Goal: Task Accomplishment & Management: Complete application form

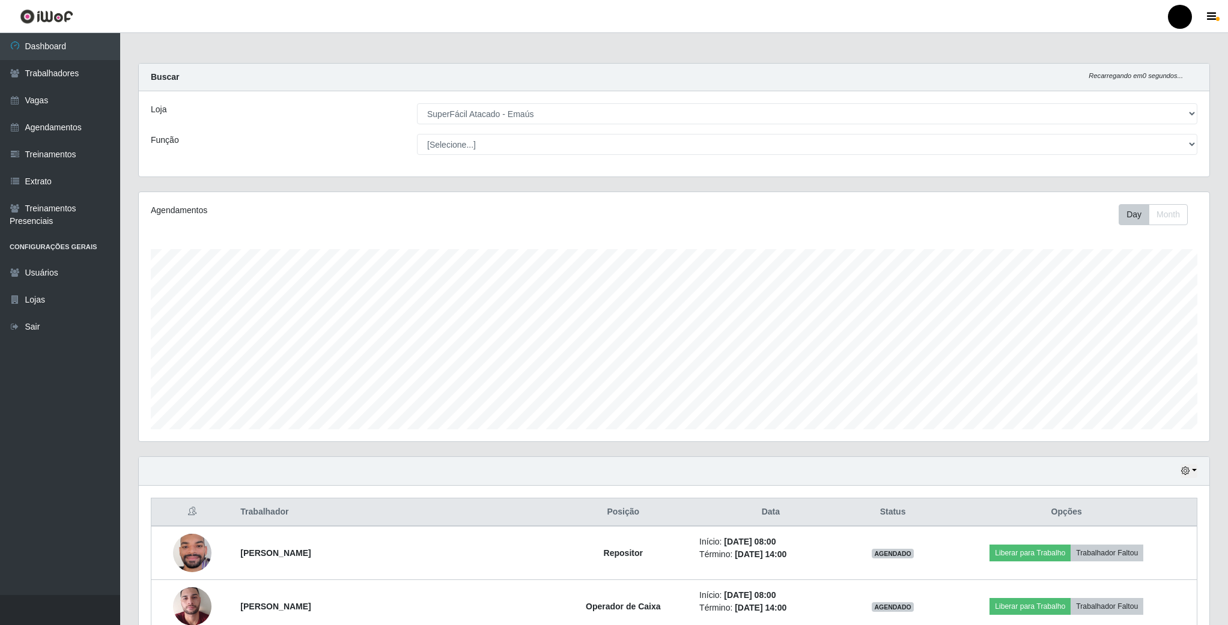
select select "407"
click at [42, 105] on link "Vagas" at bounding box center [60, 100] width 120 height 27
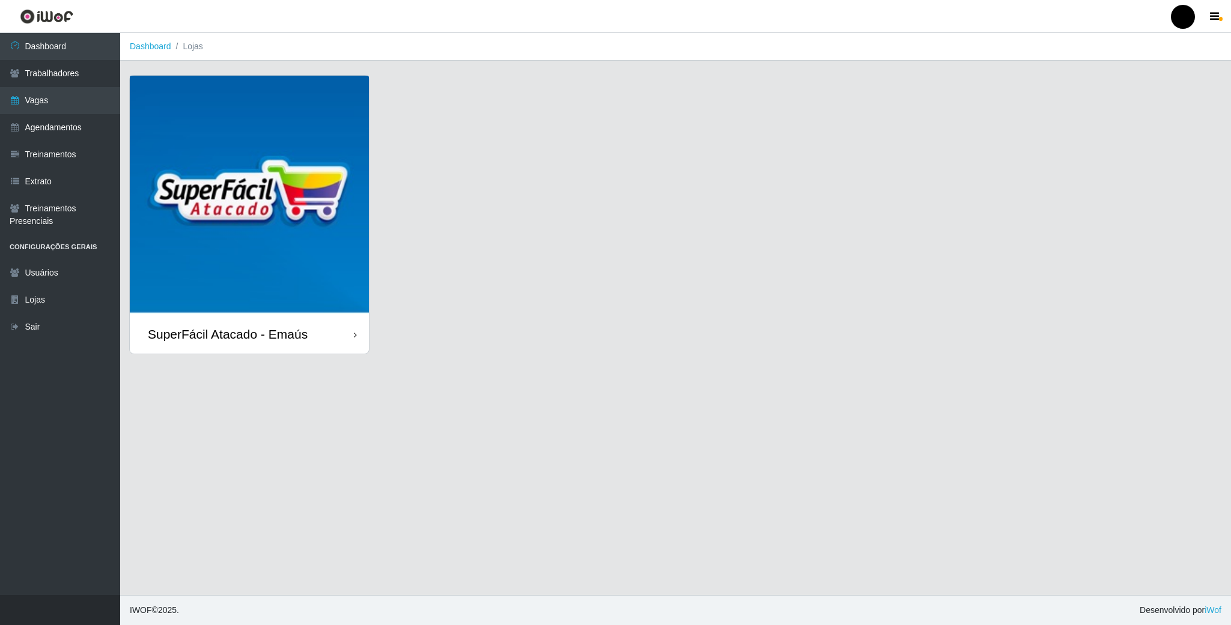
click at [303, 223] on img at bounding box center [249, 195] width 239 height 239
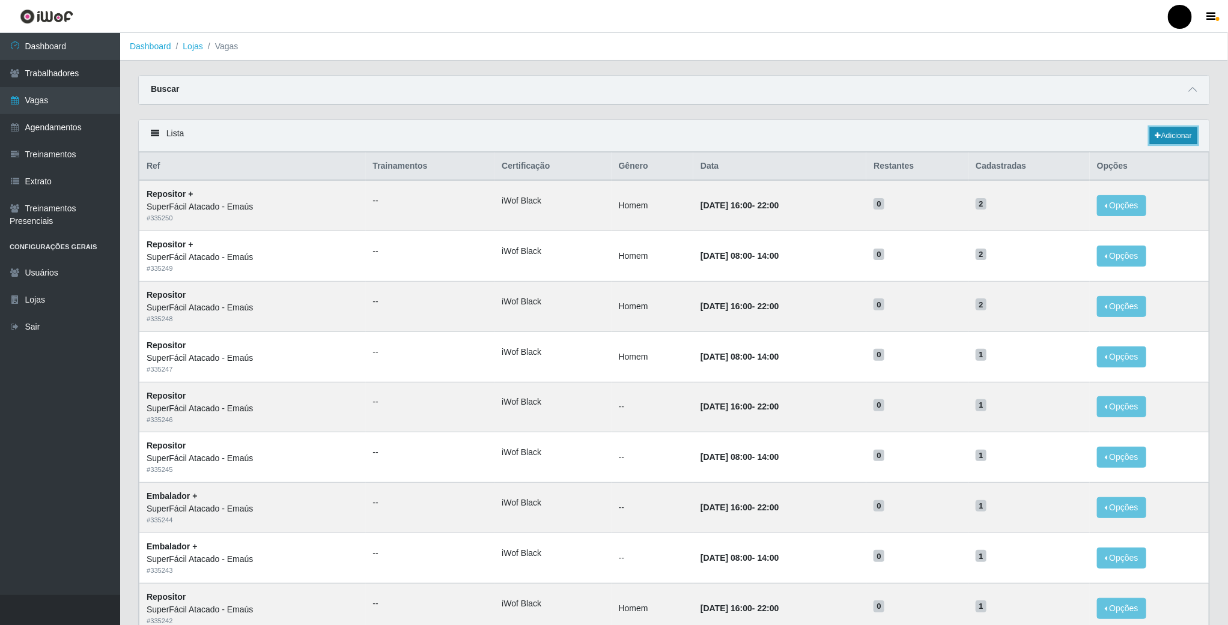
click at [1167, 137] on link "Adicionar" at bounding box center [1173, 135] width 47 height 17
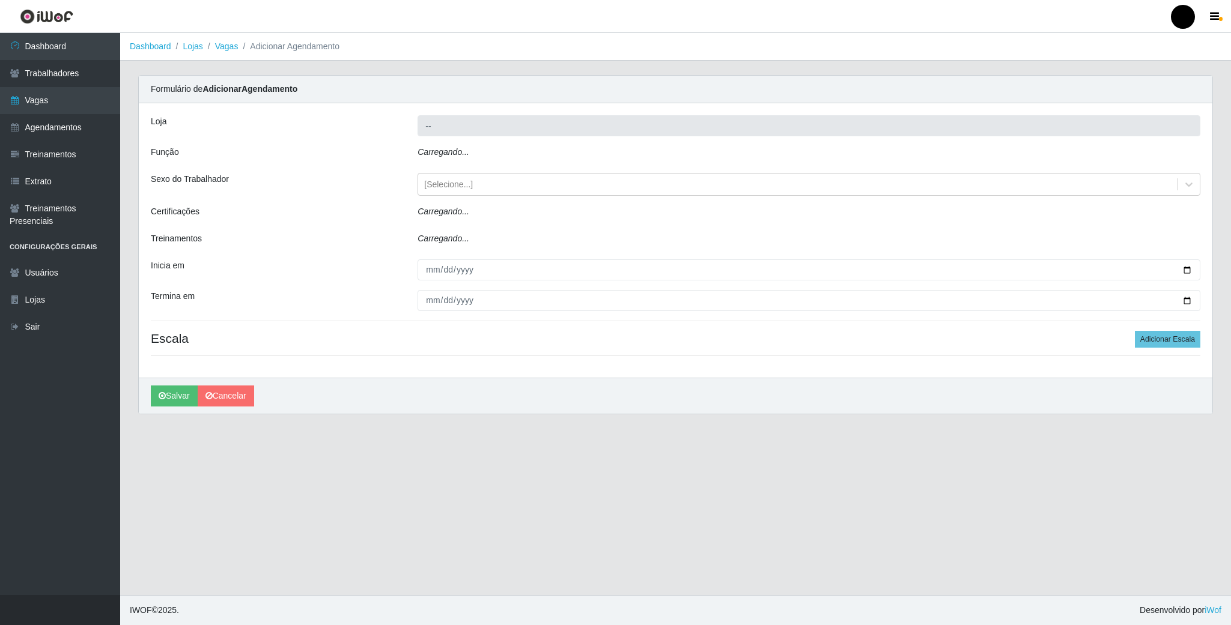
type input "SuperFácil Atacado - Emaús"
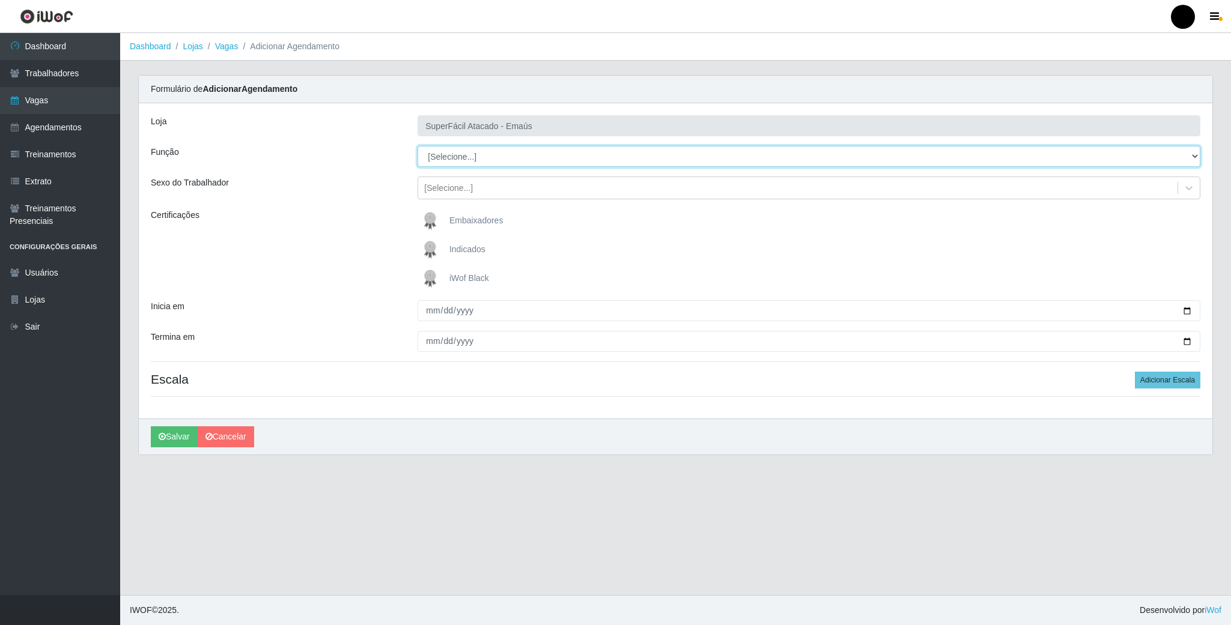
click at [452, 159] on select "[Selecione...] Auxiliar de Estacionamento Auxiliar de Estacionamento + Auxiliar…" at bounding box center [809, 156] width 783 height 21
select select "22"
click at [418, 147] on select "[Selecione...] Auxiliar de Estacionamento Auxiliar de Estacionamento + Auxiliar…" at bounding box center [809, 156] width 783 height 21
click at [431, 278] on img at bounding box center [432, 279] width 29 height 24
click at [0, 0] on input "iWof Black" at bounding box center [0, 0] width 0 height 0
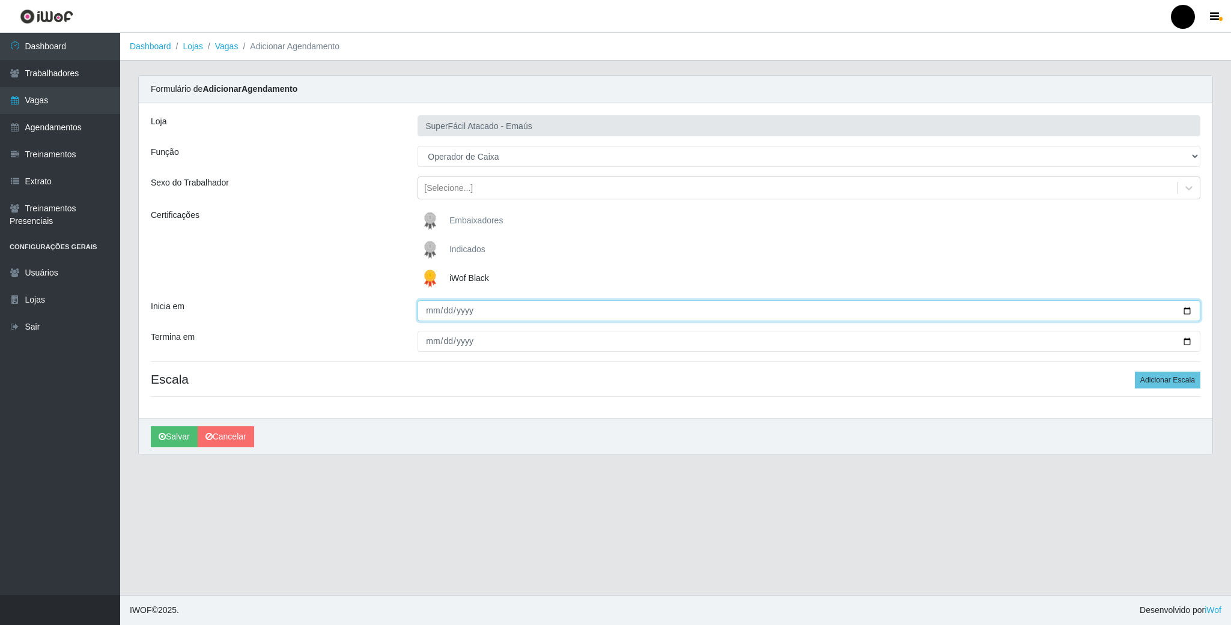
click at [1187, 305] on input "Inicia em" at bounding box center [809, 310] width 783 height 21
drag, startPoint x: 1182, startPoint y: 314, endPoint x: 1123, endPoint y: 317, distance: 59.0
click at [1182, 314] on input "Inicia em" at bounding box center [809, 310] width 783 height 21
type input "[DATE]"
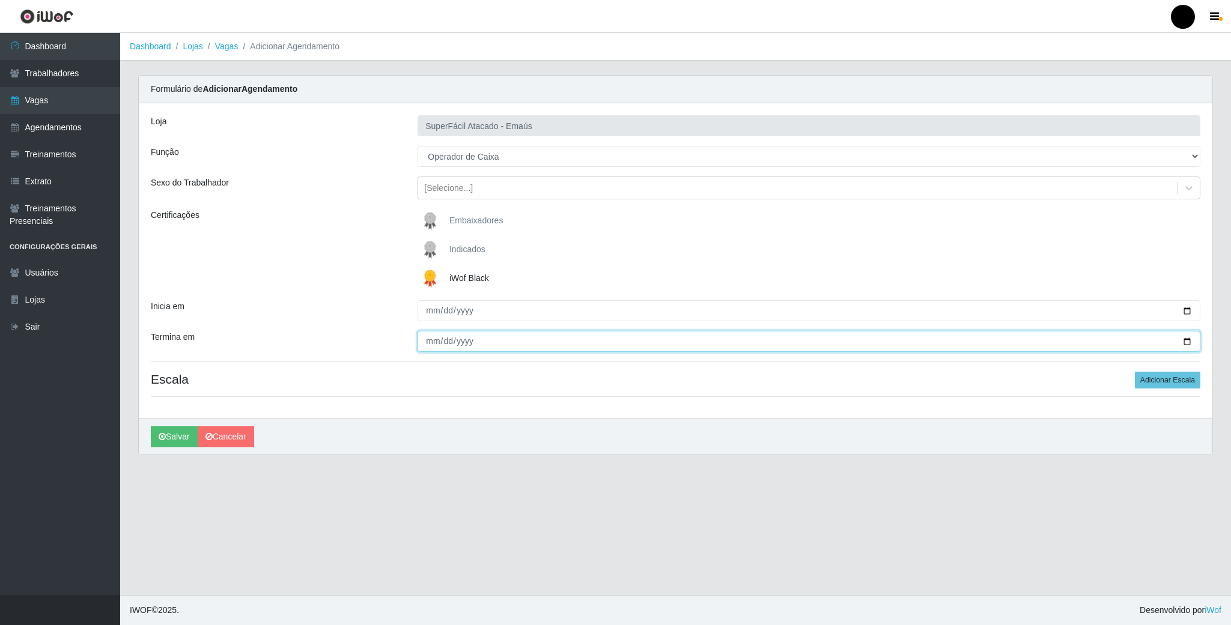
click at [1184, 342] on input "Termina em" at bounding box center [809, 341] width 783 height 21
type input "[DATE]"
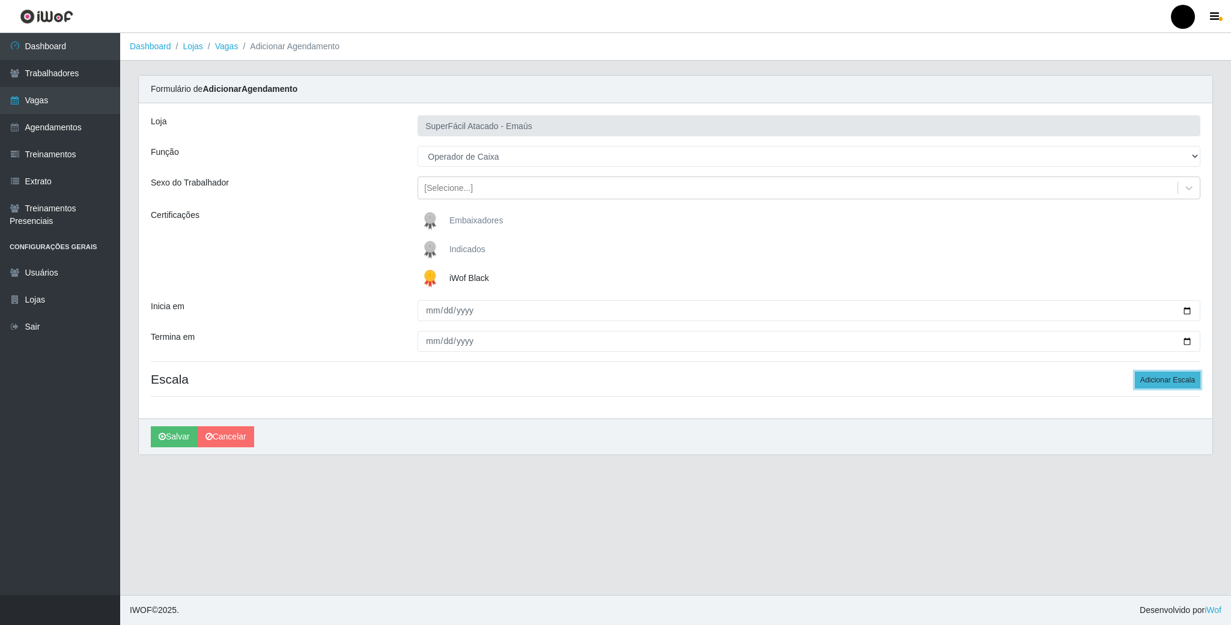
click at [1174, 385] on button "Adicionar Escala" at bounding box center [1167, 380] width 65 height 17
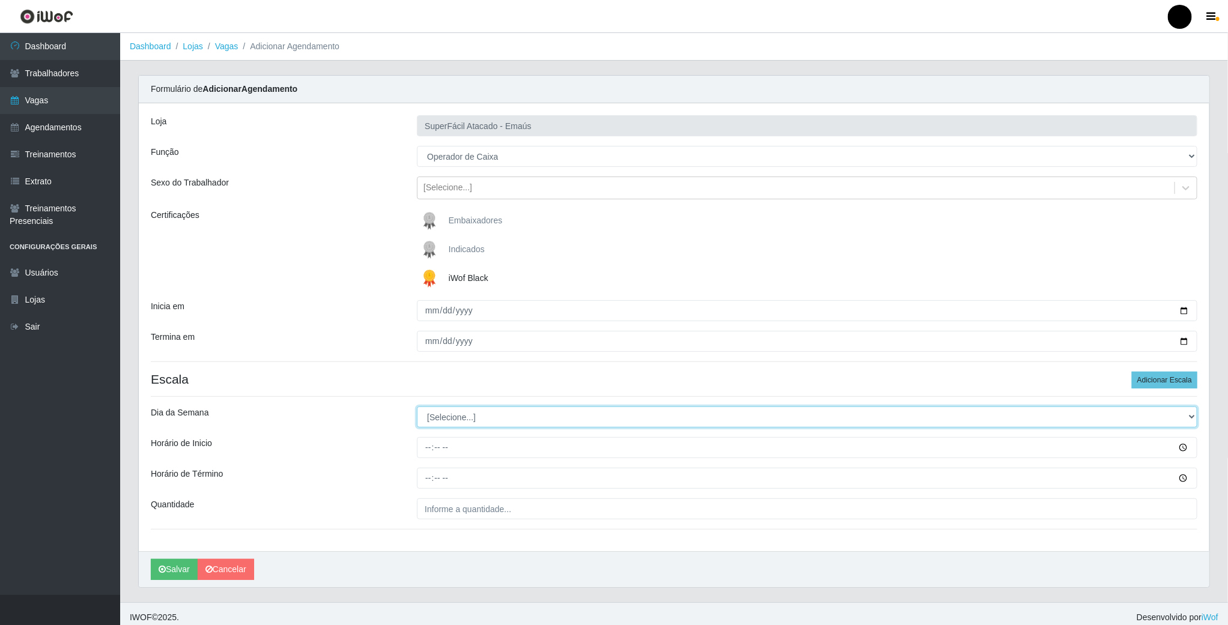
click at [485, 417] on select "[Selecione...] Segunda Terça Quarta Quinta Sexta Sábado Domingo" at bounding box center [807, 417] width 780 height 21
select select "5"
click at [417, 409] on select "[Selecione...] Segunda Terça Quarta Quinta Sexta Sábado Domingo" at bounding box center [807, 417] width 780 height 21
click at [431, 451] on input "Horário de Inicio" at bounding box center [807, 447] width 780 height 21
type input "08:00"
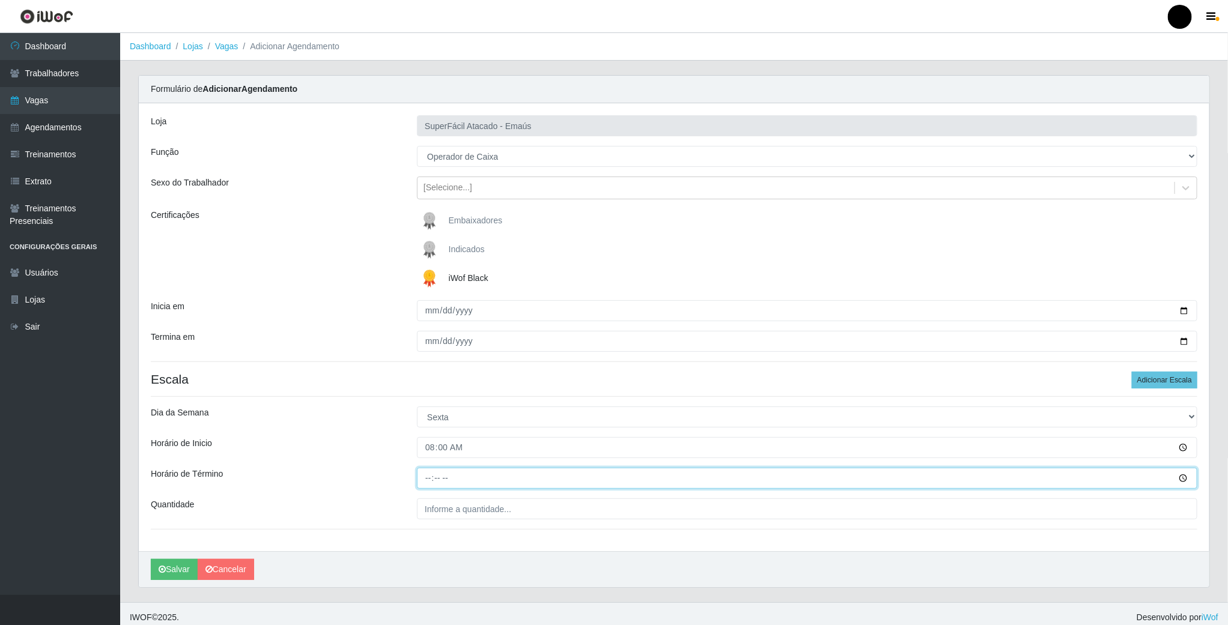
click at [424, 483] on input "Horário de Término" at bounding box center [807, 478] width 780 height 21
type input "14:00"
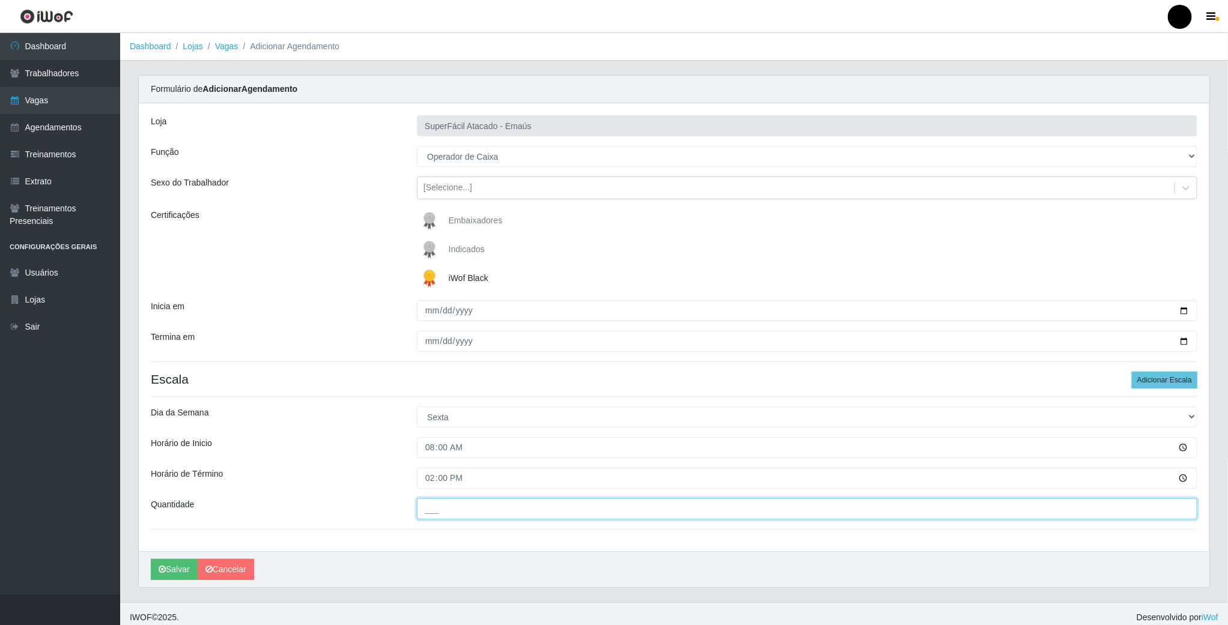
click at [435, 512] on input "___" at bounding box center [807, 509] width 780 height 21
type input "02_"
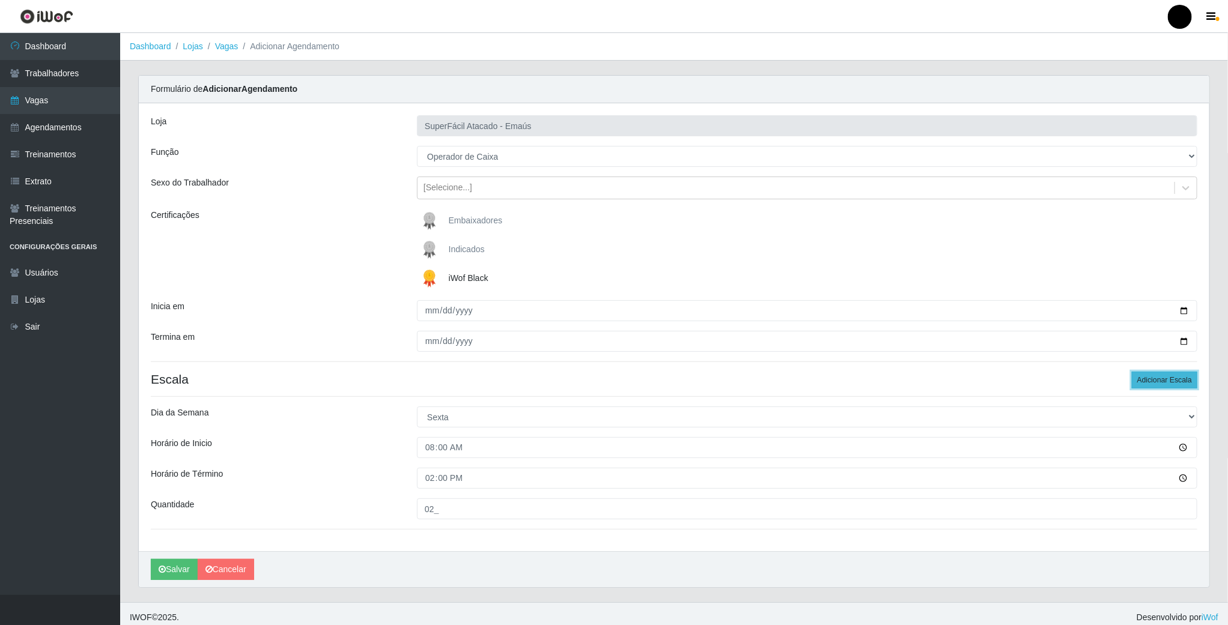
click at [1176, 379] on button "Adicionar Escala" at bounding box center [1164, 380] width 65 height 17
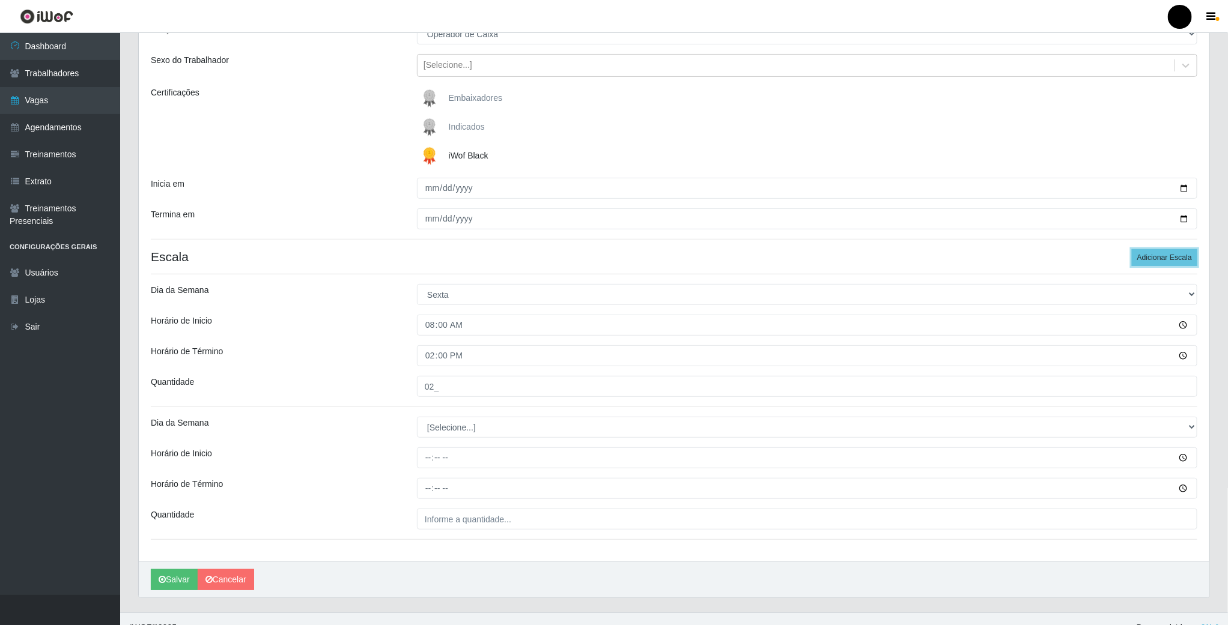
scroll to position [143, 0]
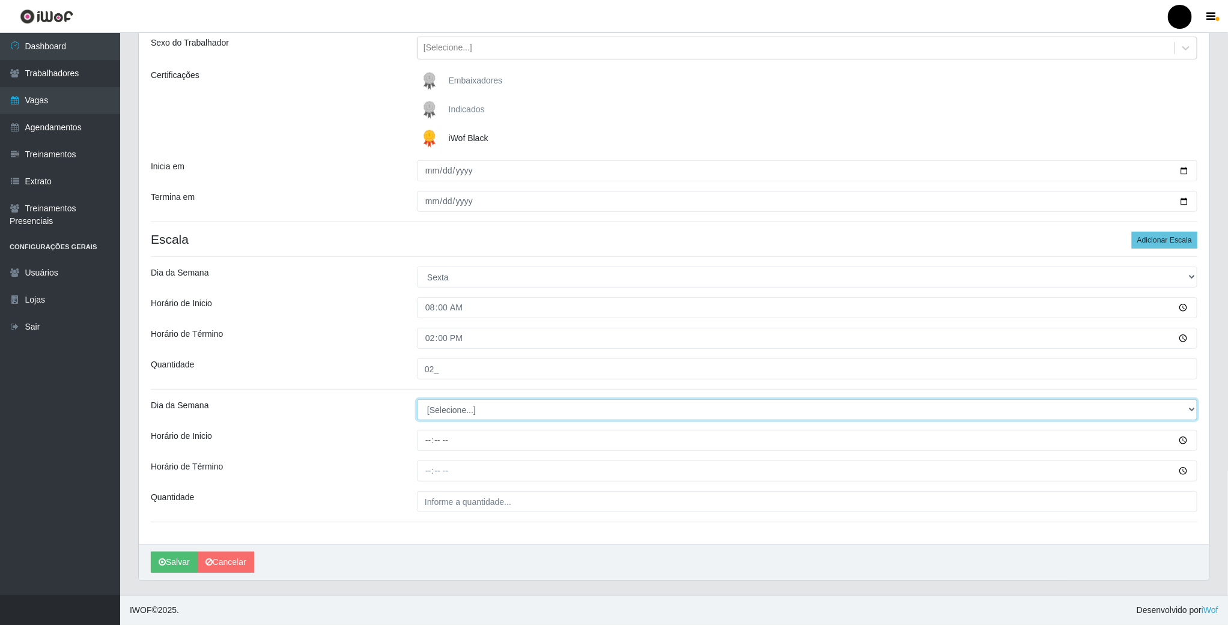
click at [449, 415] on select "[Selecione...] Segunda Terça Quarta Quinta Sexta Sábado Domingo" at bounding box center [807, 410] width 780 height 21
select select "5"
click at [417, 400] on select "[Selecione...] Segunda Terça Quarta Quinta Sexta Sábado Domingo" at bounding box center [807, 410] width 780 height 21
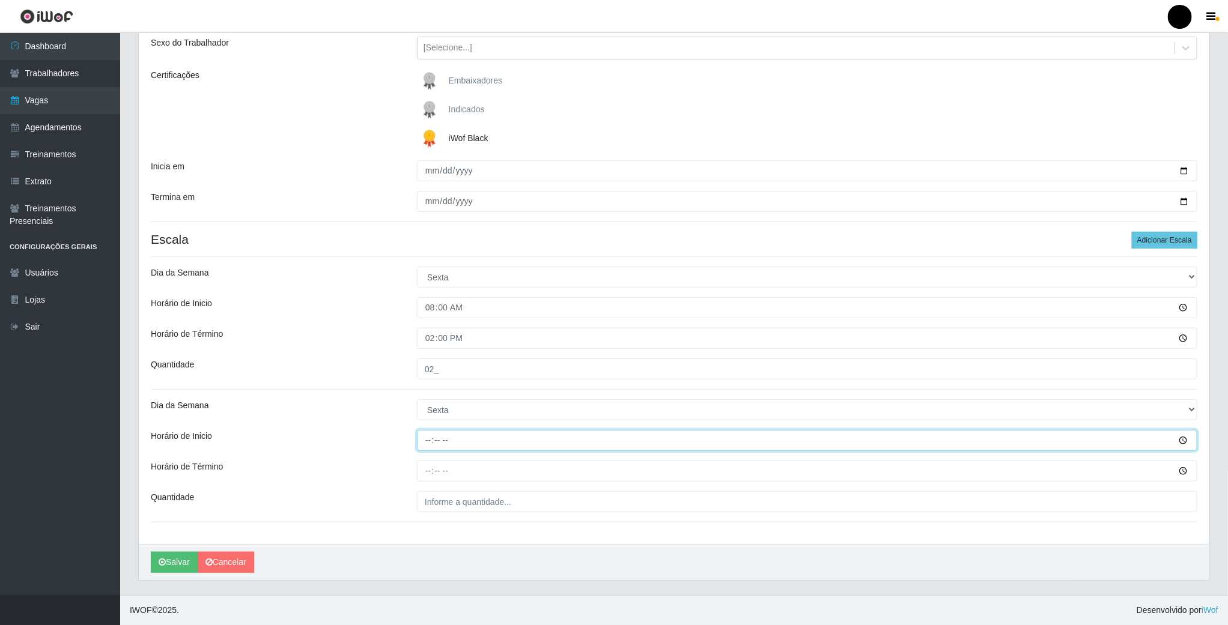
click at [431, 446] on input "Horário de Inicio" at bounding box center [807, 440] width 780 height 21
type input "09:00"
click at [429, 467] on input "Horário de Término" at bounding box center [807, 471] width 780 height 21
type input "15:00"
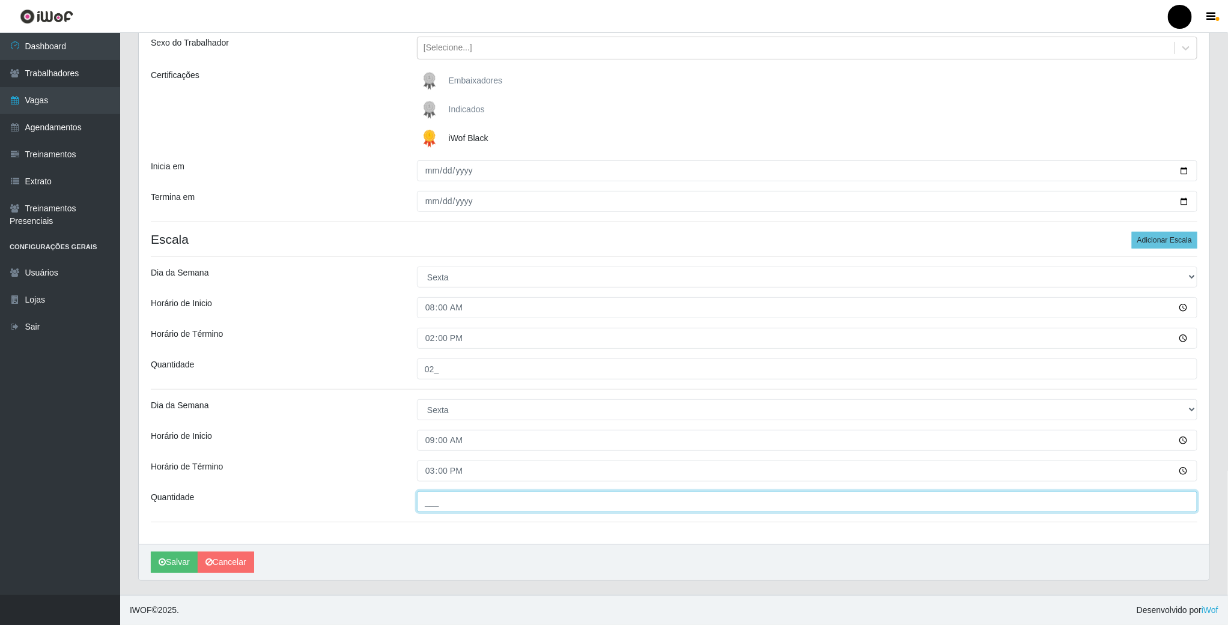
click at [437, 498] on input "___" at bounding box center [807, 501] width 780 height 21
type input "02_"
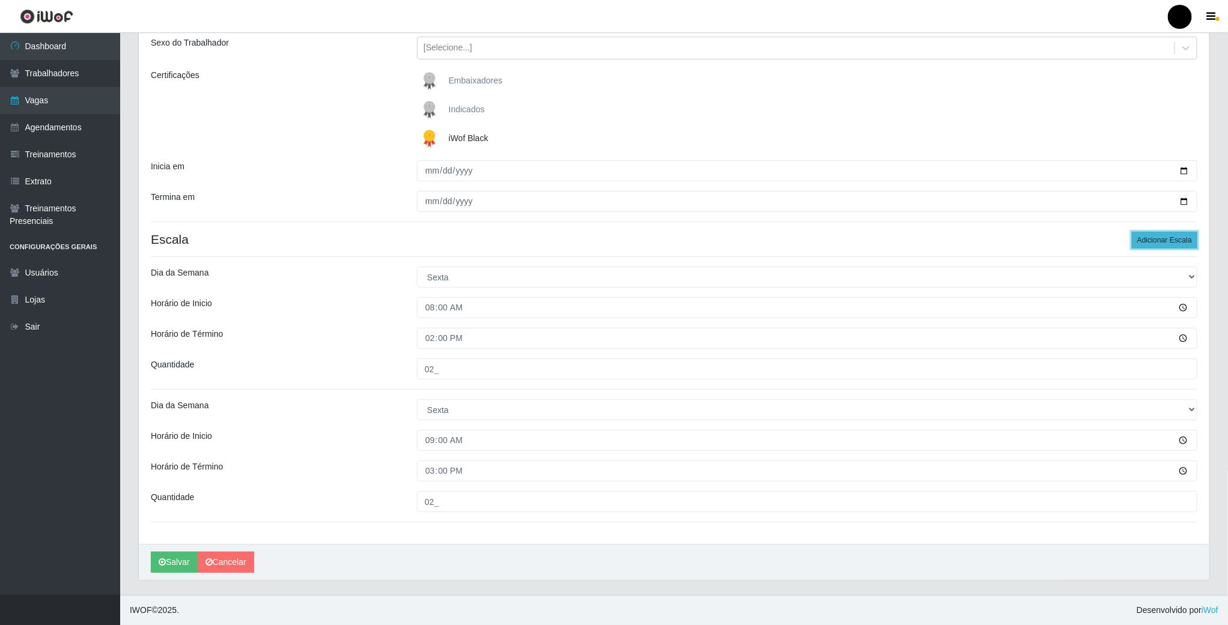
click at [1143, 242] on button "Adicionar Escala" at bounding box center [1164, 240] width 65 height 17
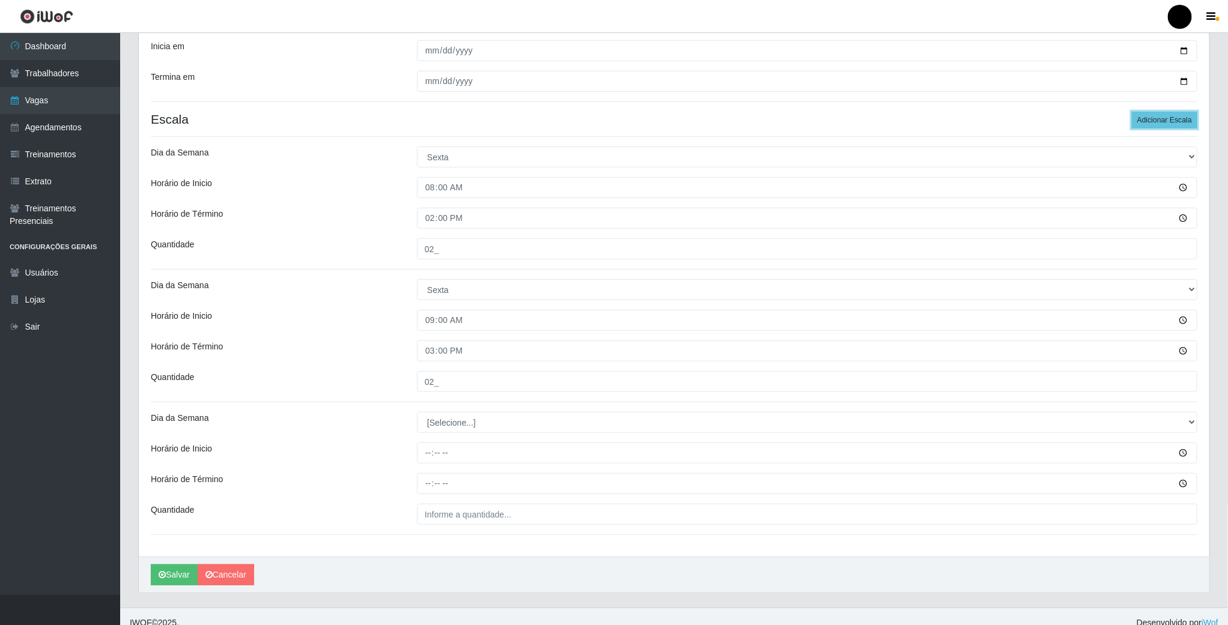
scroll to position [276, 0]
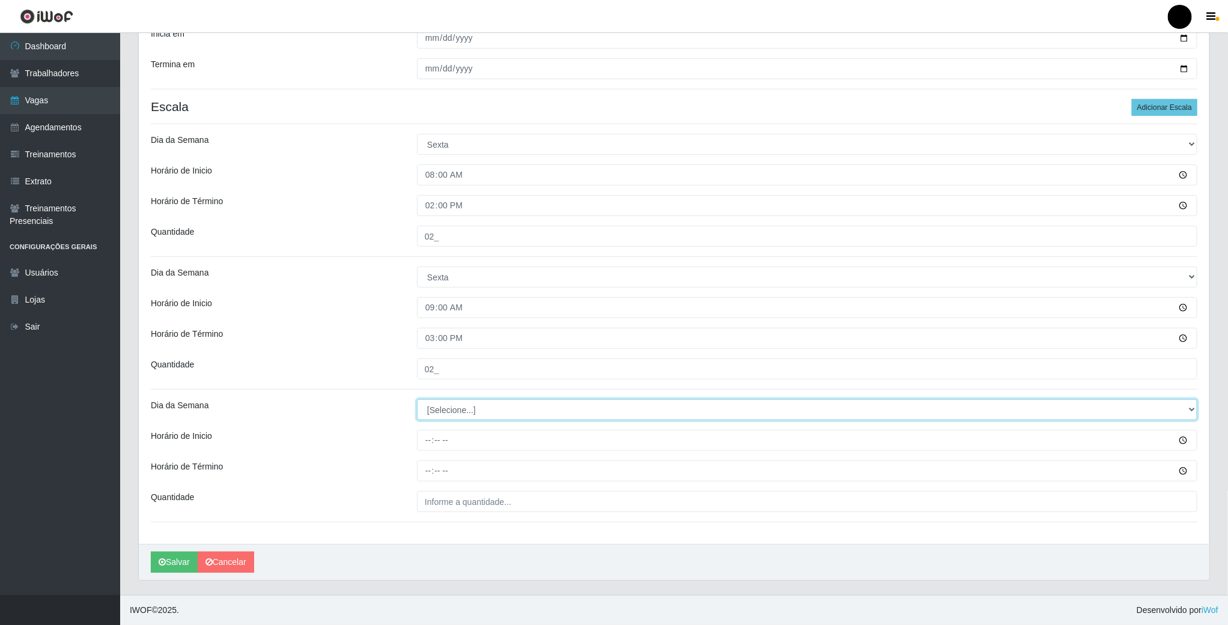
click at [448, 410] on select "[Selecione...] Segunda Terça Quarta Quinta Sexta Sábado Domingo" at bounding box center [807, 410] width 780 height 21
select select "5"
click at [417, 400] on select "[Selecione...] Segunda Terça Quarta Quinta Sexta Sábado Domingo" at bounding box center [807, 410] width 780 height 21
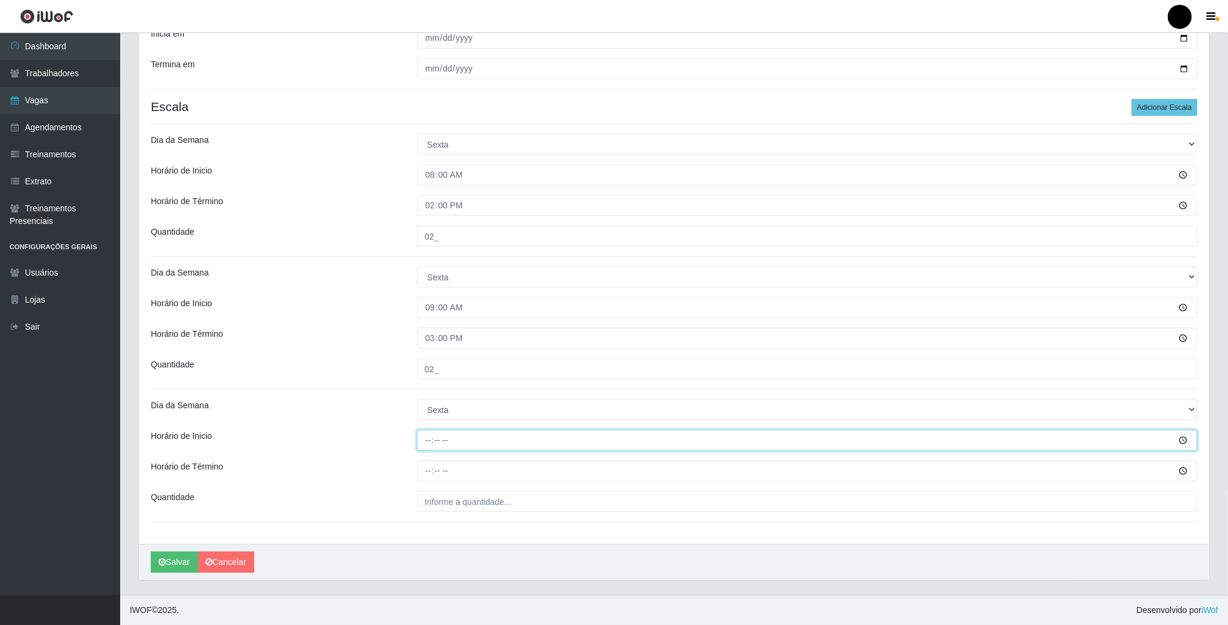
click at [430, 444] on input "Horário de Inicio" at bounding box center [807, 440] width 780 height 21
type input "16:00"
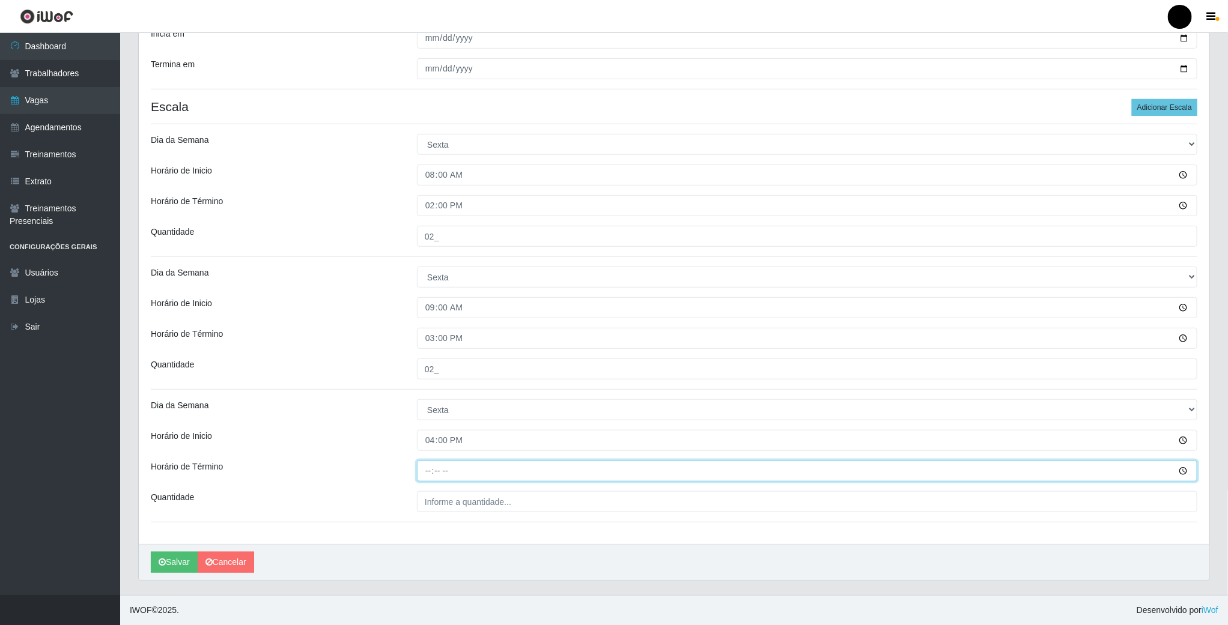
click at [429, 473] on input "Horário de Término" at bounding box center [807, 471] width 780 height 21
type input "22:00"
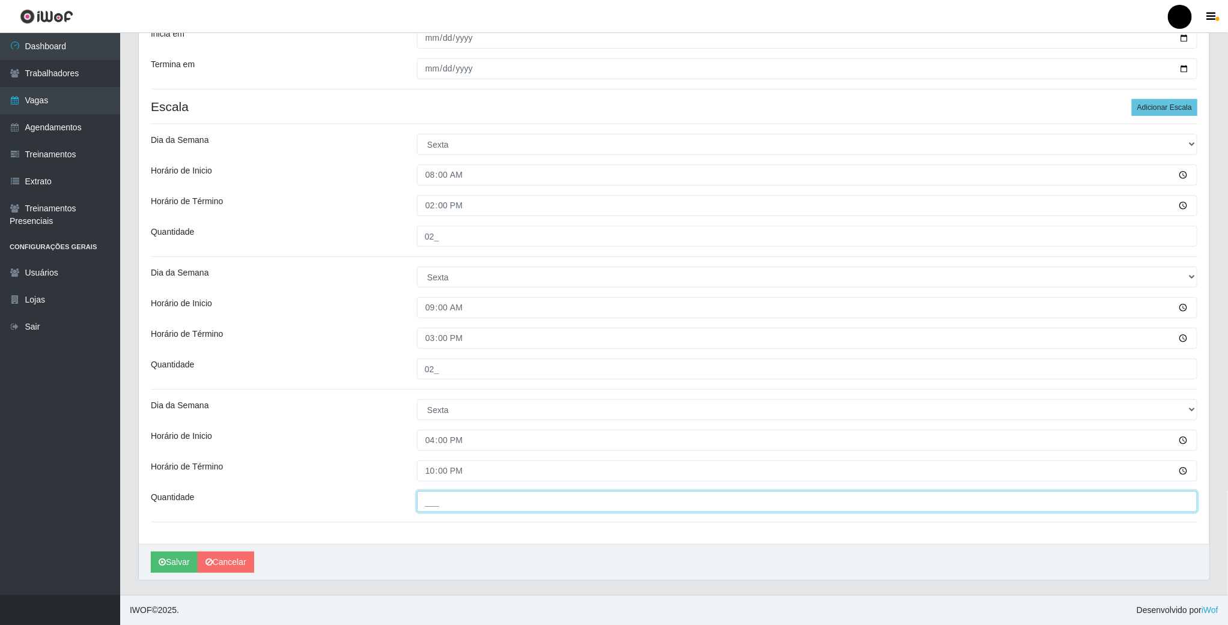
click at [429, 502] on input "___" at bounding box center [807, 501] width 780 height 21
type input "03_"
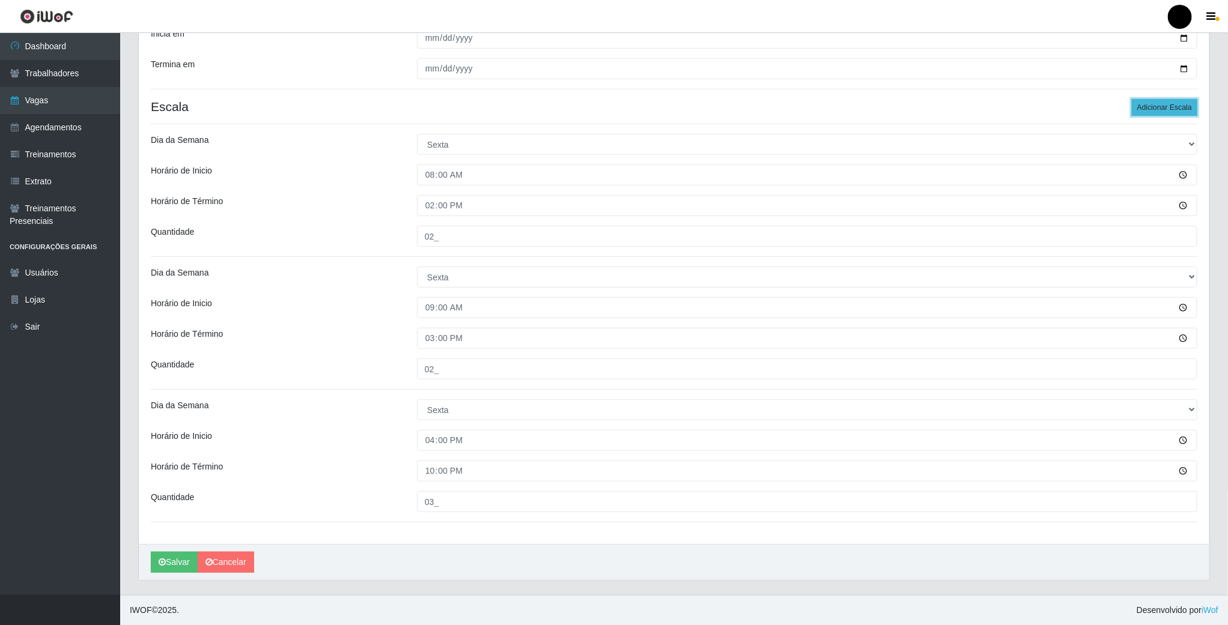
click at [1181, 103] on button "Adicionar Escala" at bounding box center [1164, 107] width 65 height 17
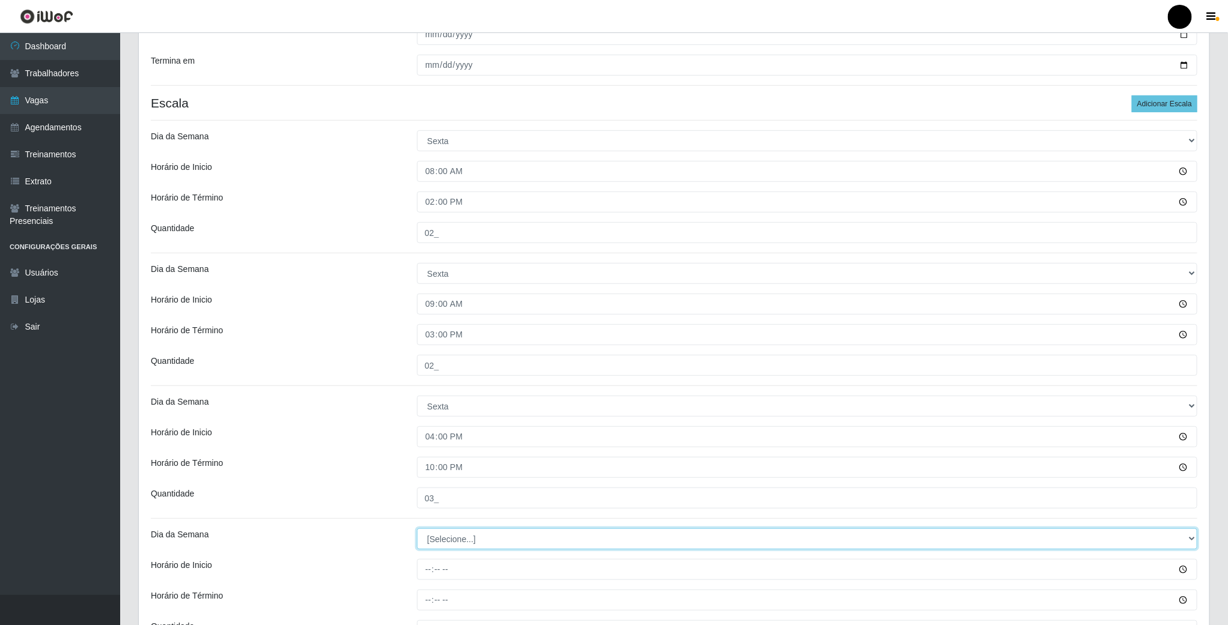
click at [452, 541] on select "[Selecione...] Segunda Terça Quarta Quinta Sexta Sábado Domingo" at bounding box center [807, 539] width 780 height 21
select select "5"
click at [417, 531] on select "[Selecione...] Segunda Terça Quarta Quinta Sexta Sábado Domingo" at bounding box center [807, 539] width 780 height 21
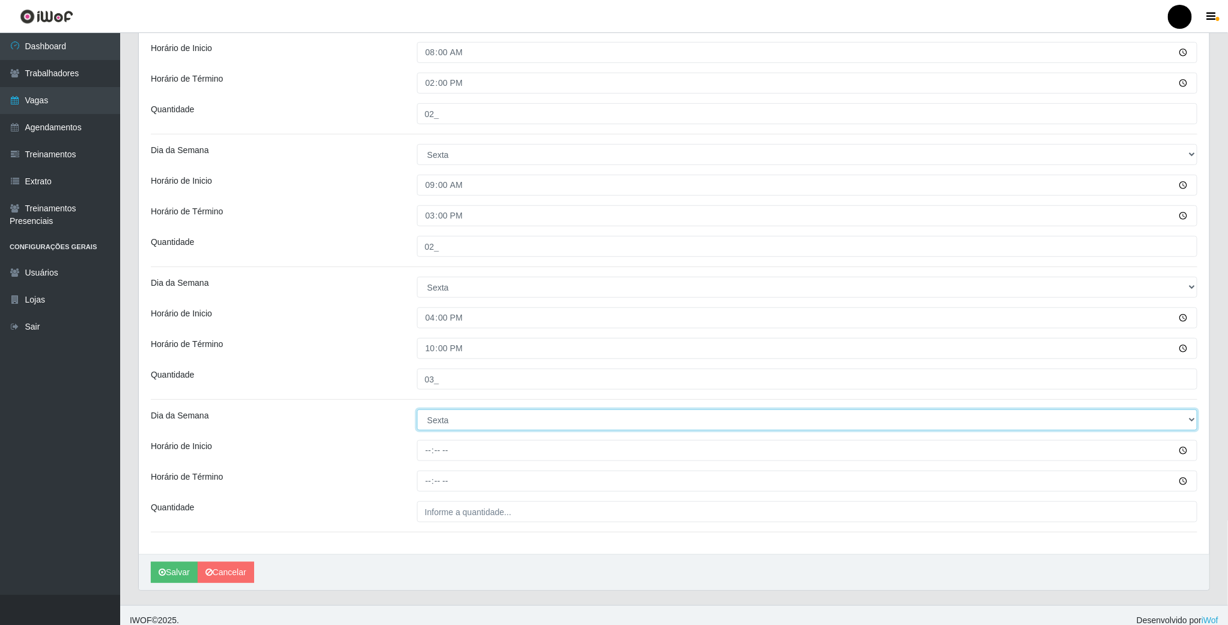
scroll to position [410, 0]
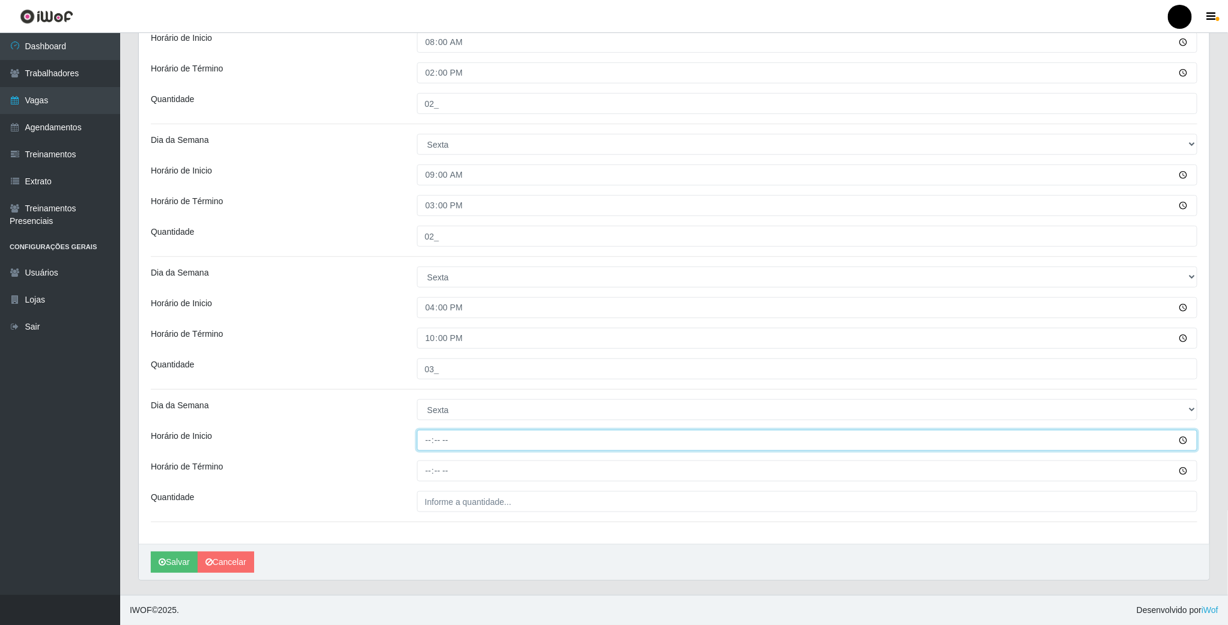
click at [428, 439] on input "Horário de Inicio" at bounding box center [807, 440] width 780 height 21
type input "16:30"
click at [433, 472] on input "Horário de Término" at bounding box center [807, 471] width 780 height 21
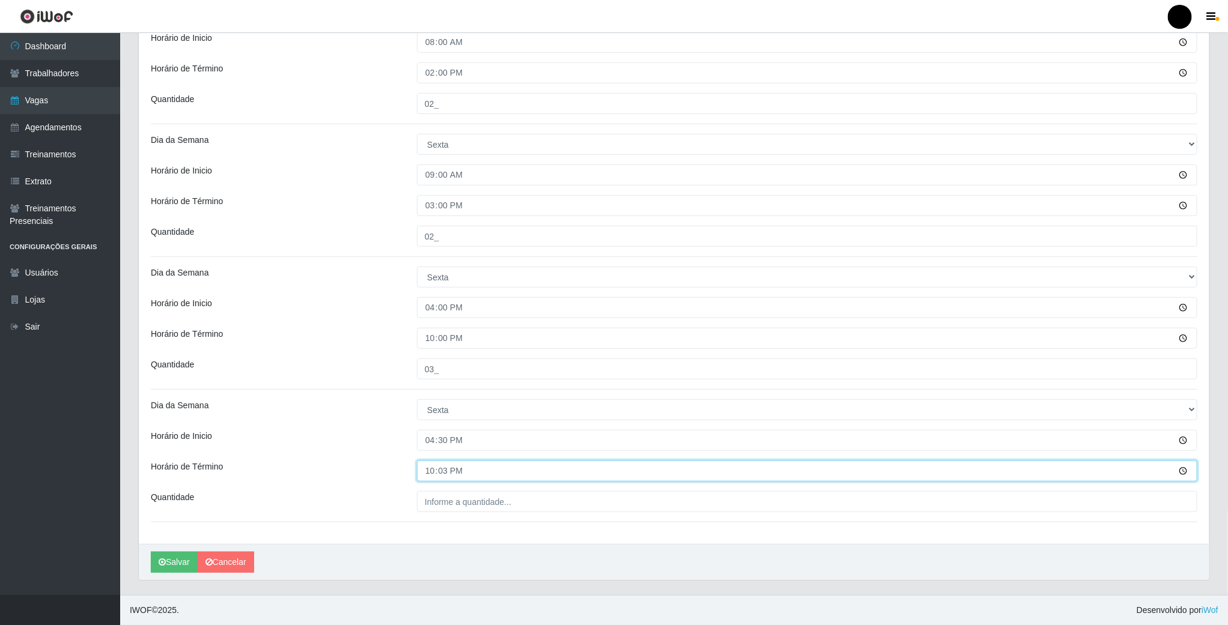
type input "22:30"
click at [430, 502] on input "___" at bounding box center [807, 501] width 780 height 21
type input "1__"
click at [179, 555] on button "Salvar" at bounding box center [174, 562] width 47 height 21
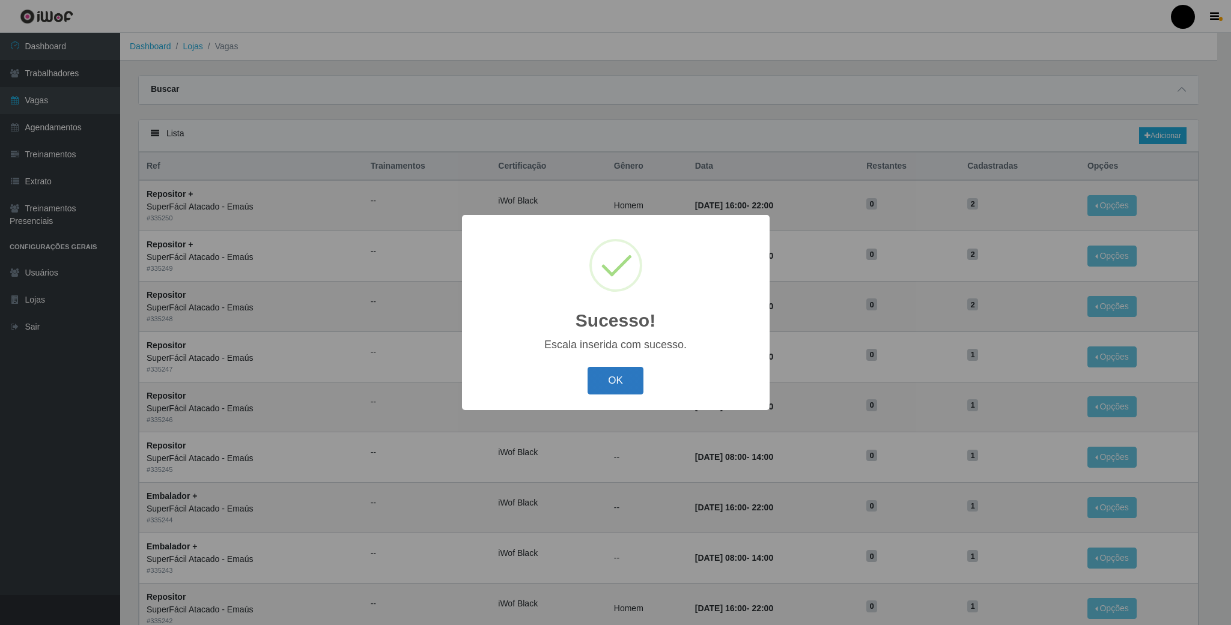
click at [609, 382] on button "OK" at bounding box center [616, 381] width 56 height 28
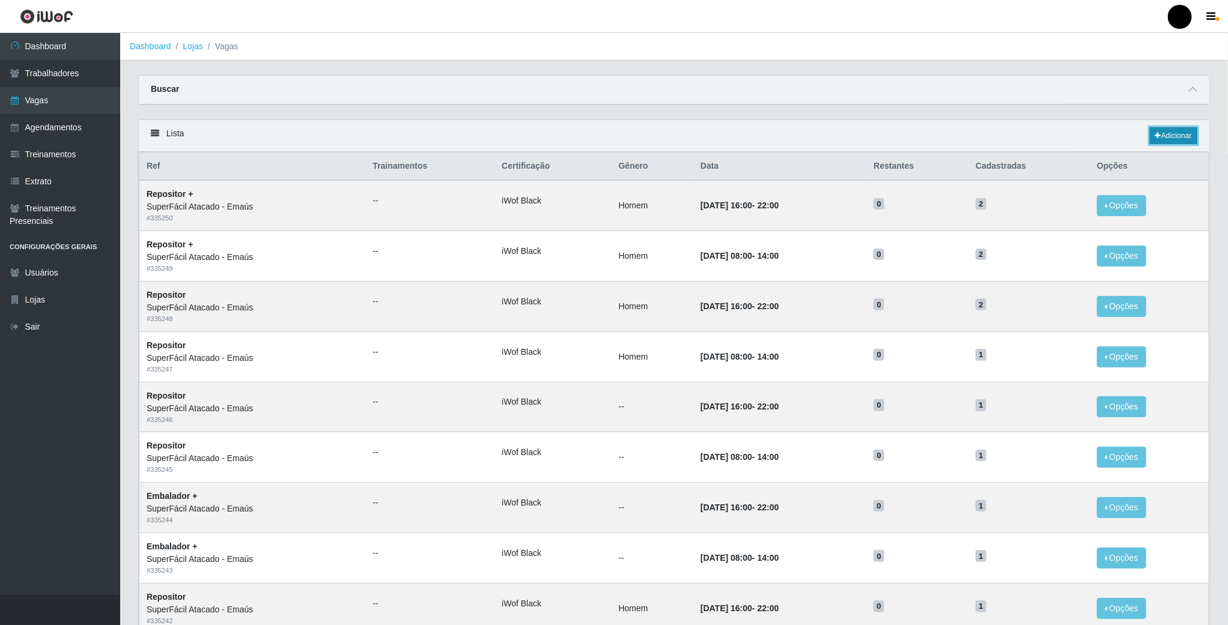
click at [1176, 139] on link "Adicionar" at bounding box center [1173, 135] width 47 height 17
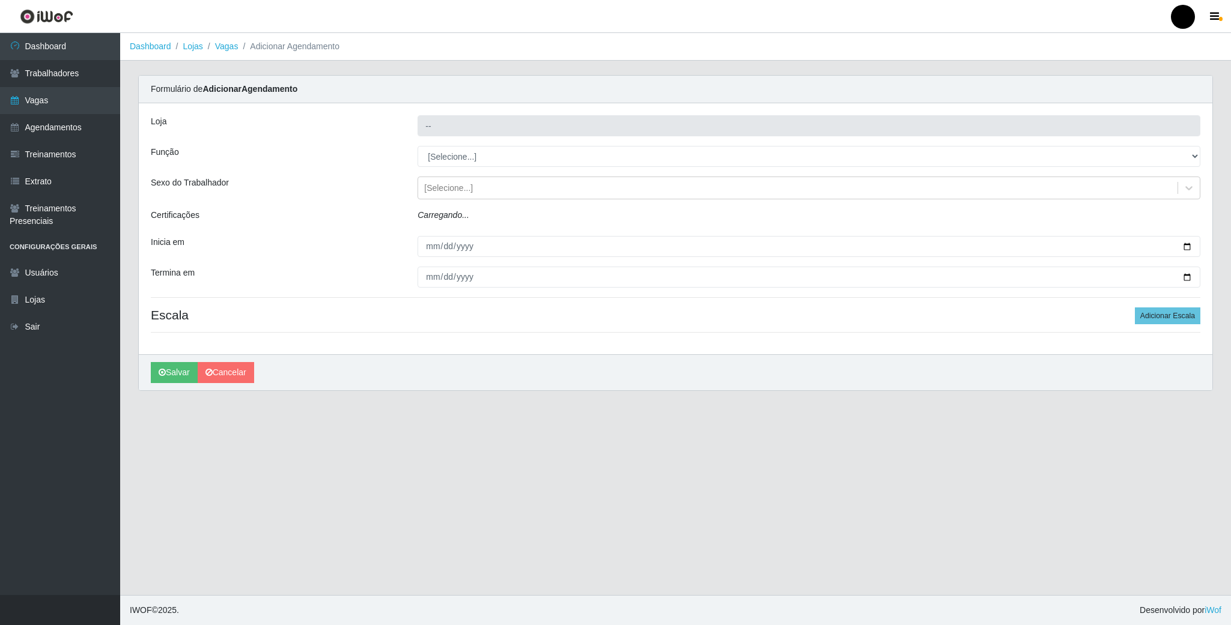
type input "SuperFácil Atacado - Emaús"
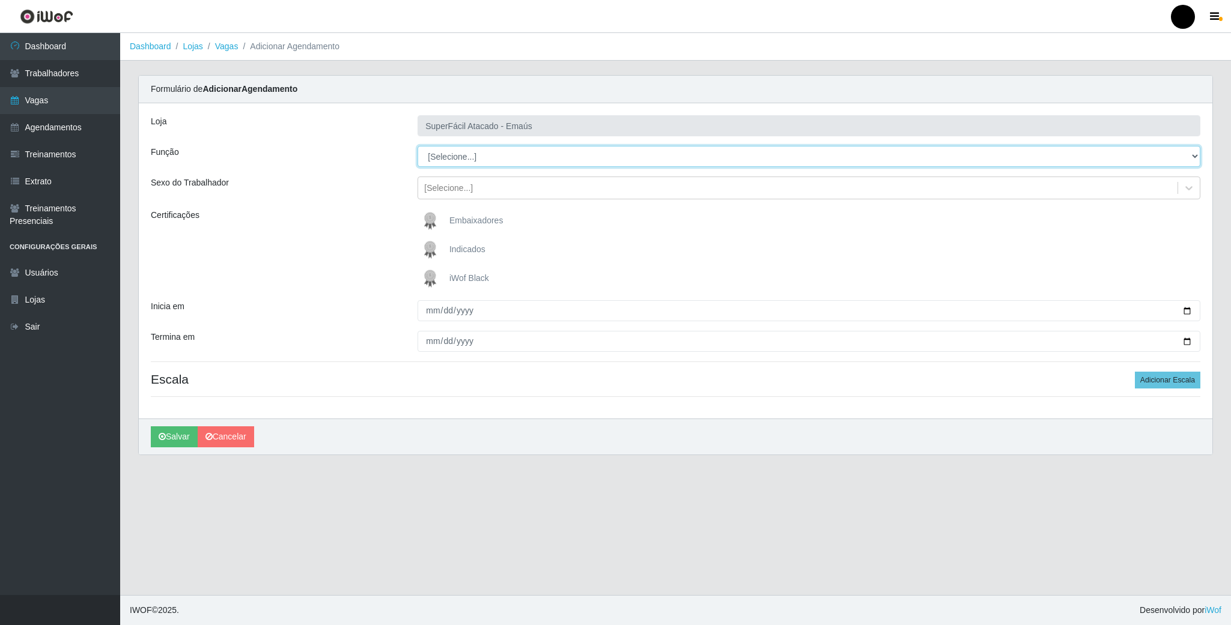
click at [448, 159] on select "[Selecione...] Auxiliar de Estacionamento Auxiliar de Estacionamento + Auxiliar…" at bounding box center [809, 156] width 783 height 21
select select "1"
click at [418, 147] on select "[Selecione...] Auxiliar de Estacionamento Auxiliar de Estacionamento + Auxiliar…" at bounding box center [809, 156] width 783 height 21
click at [429, 278] on img at bounding box center [432, 279] width 29 height 24
click at [0, 0] on input "iWof Black" at bounding box center [0, 0] width 0 height 0
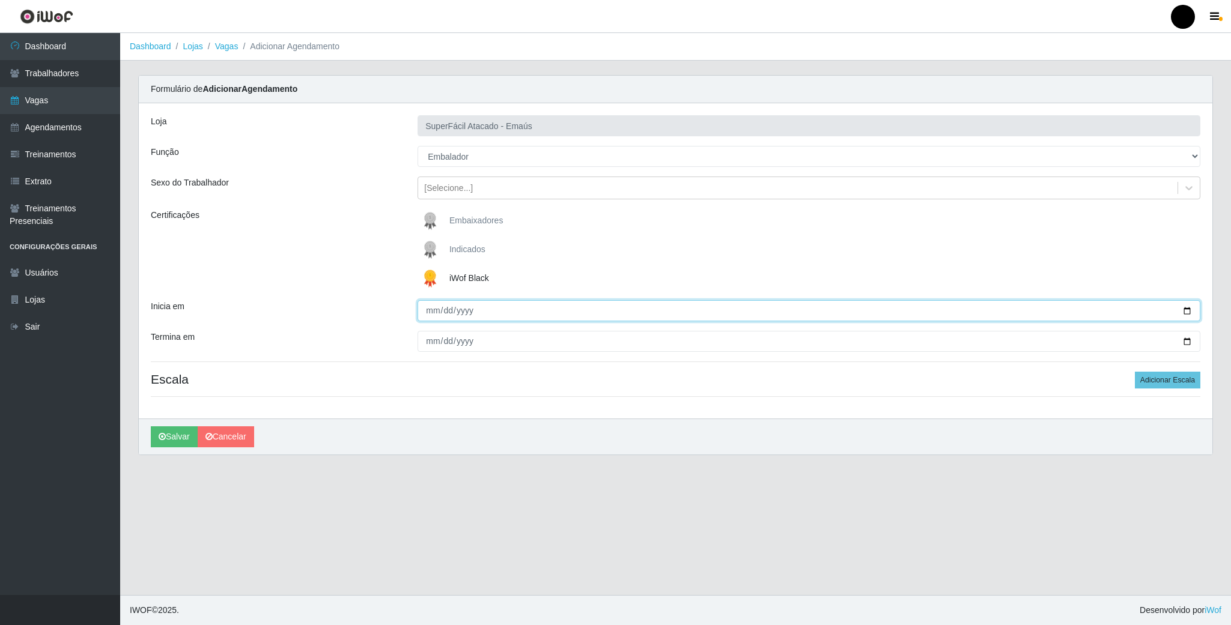
drag, startPoint x: 1190, startPoint y: 308, endPoint x: 1178, endPoint y: 309, distance: 12.0
click at [1188, 309] on input "Inicia em" at bounding box center [809, 310] width 783 height 21
type input "[DATE]"
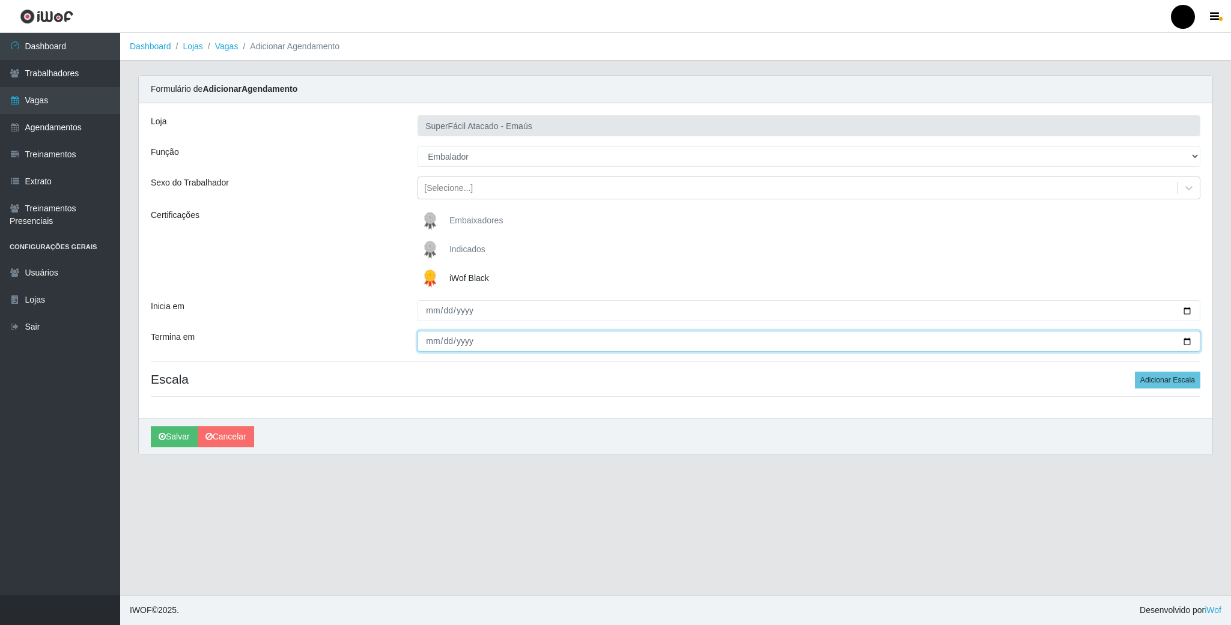
click at [1190, 339] on input "Termina em" at bounding box center [809, 341] width 783 height 21
type input "[DATE]"
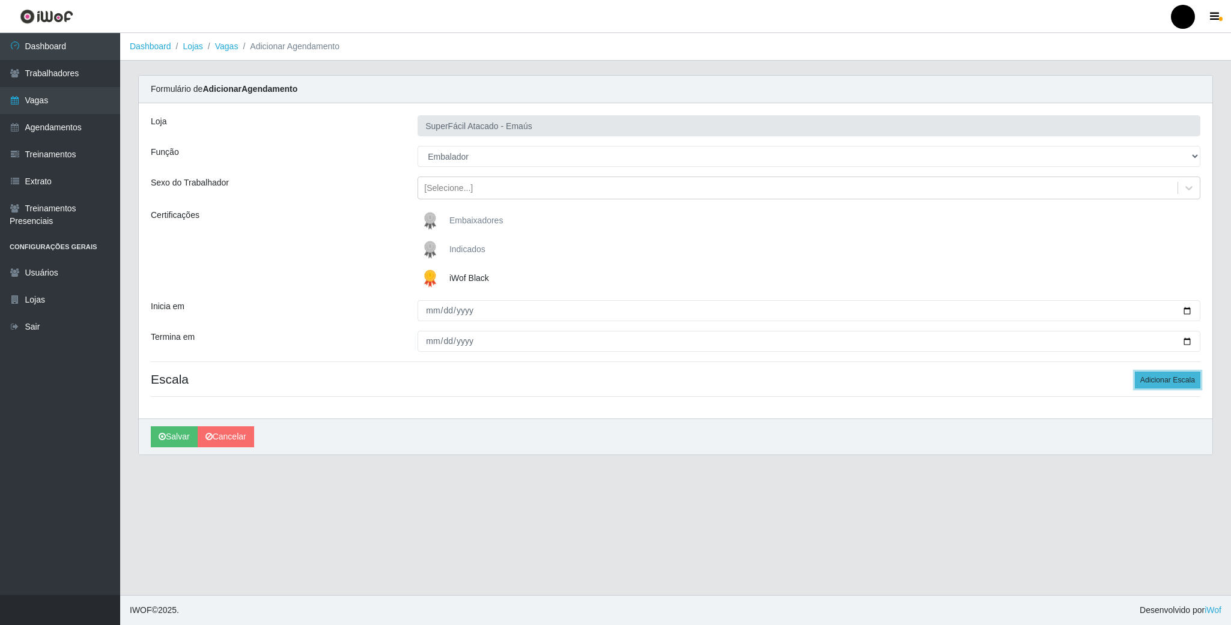
click at [1184, 382] on button "Adicionar Escala" at bounding box center [1167, 380] width 65 height 17
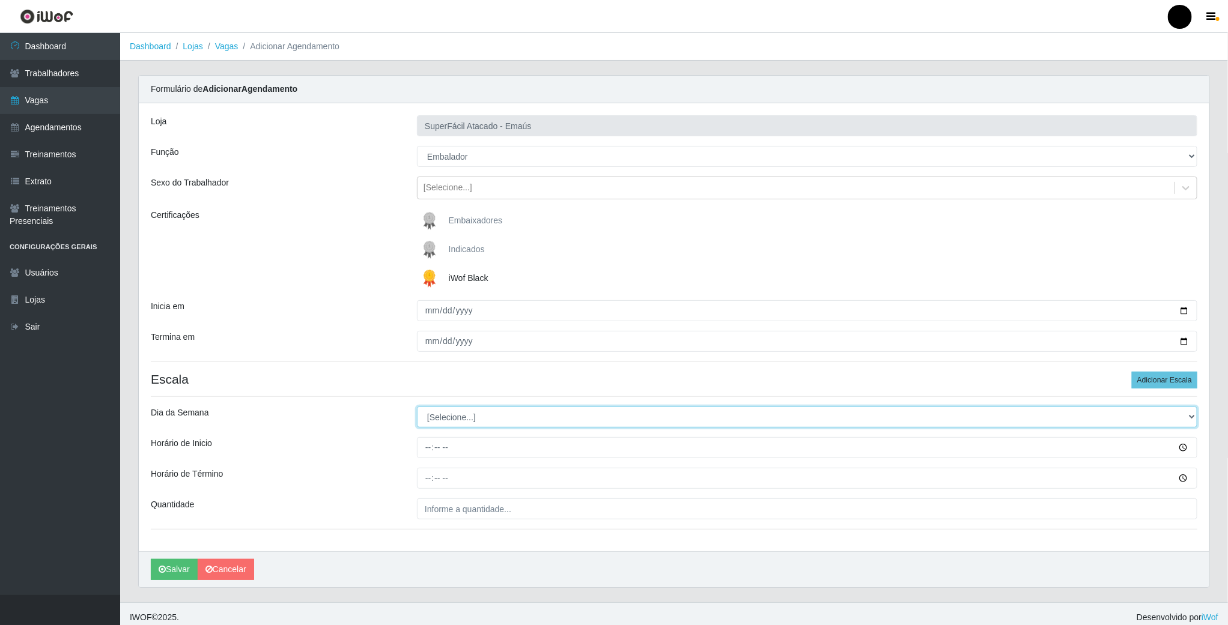
click at [452, 427] on select "[Selecione...] Segunda Terça Quarta Quinta Sexta Sábado Domingo" at bounding box center [807, 417] width 780 height 21
select select "5"
click at [417, 409] on select "[Selecione...] Segunda Terça Quarta Quinta Sexta Sábado Domingo" at bounding box center [807, 417] width 780 height 21
click at [430, 453] on input "Horário de Inicio" at bounding box center [807, 447] width 780 height 21
type input "08:00"
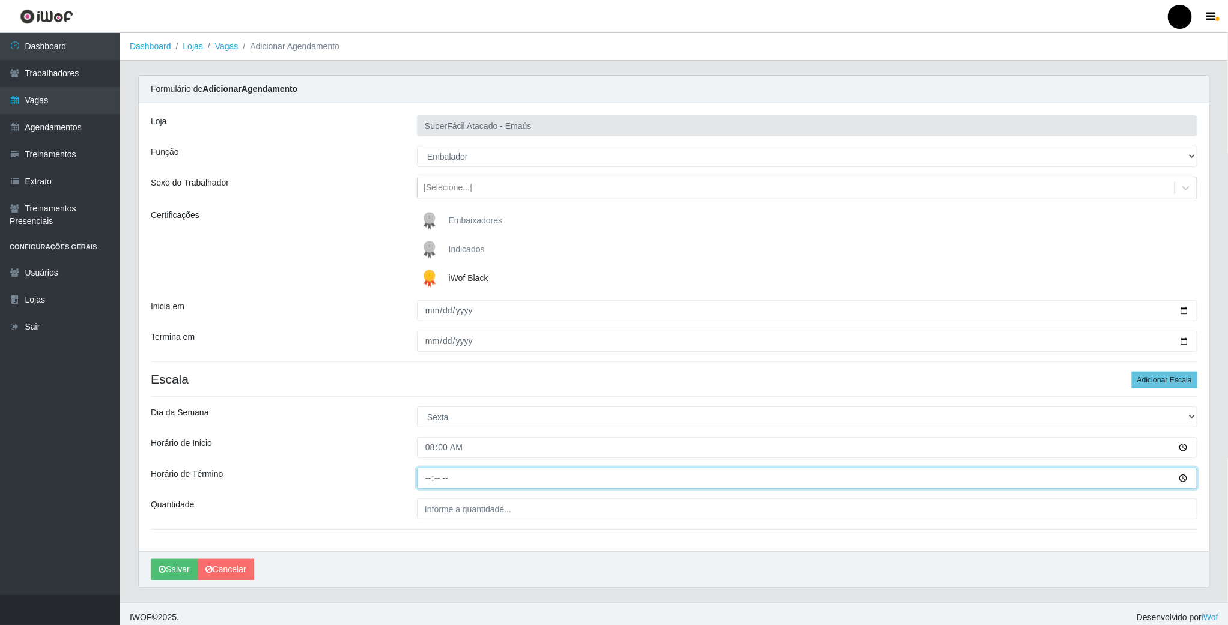
click at [428, 481] on input "Horário de Término" at bounding box center [807, 478] width 780 height 21
type input "14:00"
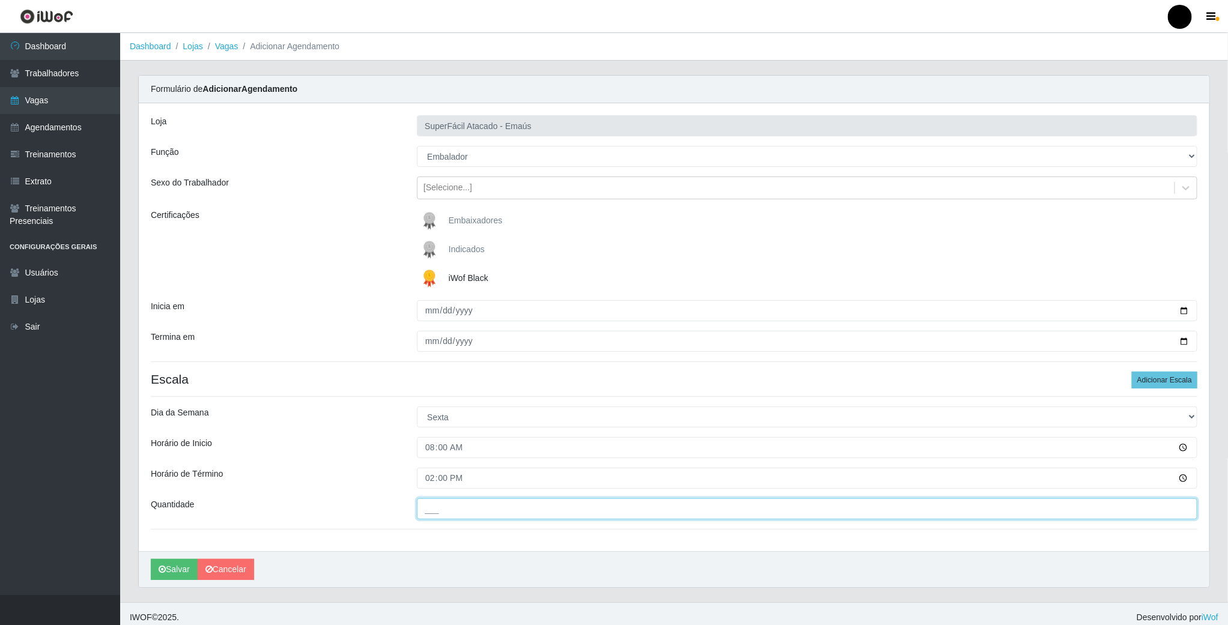
click at [431, 514] on input "___" at bounding box center [807, 509] width 780 height 21
click at [442, 514] on input "___" at bounding box center [807, 509] width 780 height 21
type input "03_"
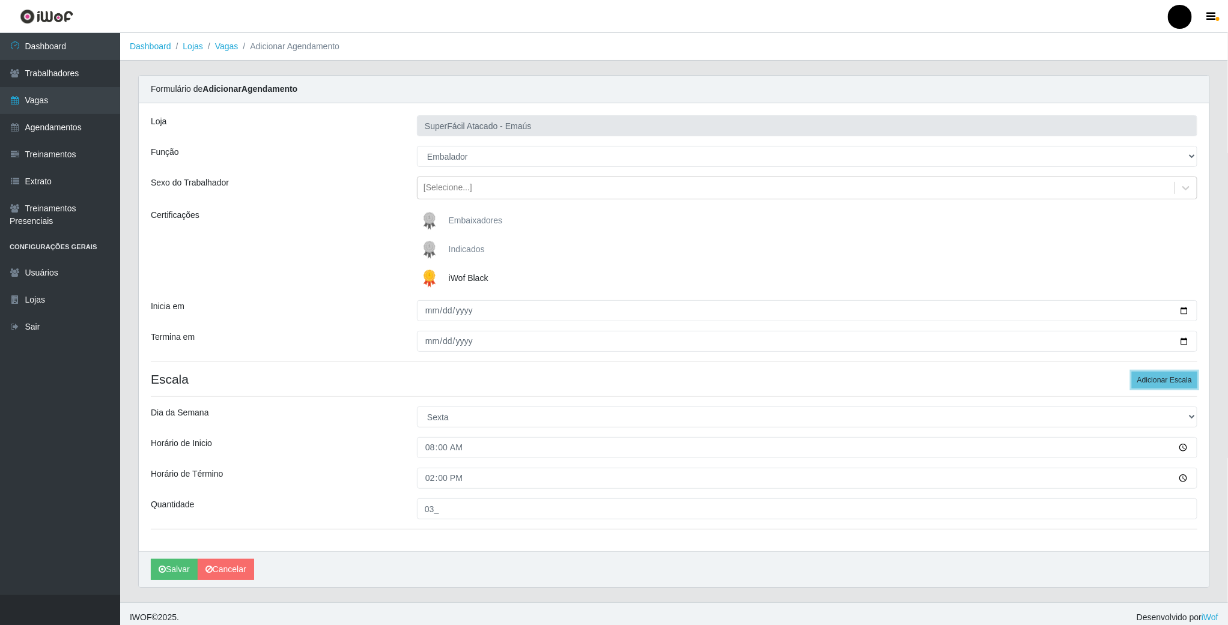
drag, startPoint x: 1170, startPoint y: 385, endPoint x: 887, endPoint y: 429, distance: 286.4
click at [1169, 385] on button "Adicionar Escala" at bounding box center [1164, 380] width 65 height 17
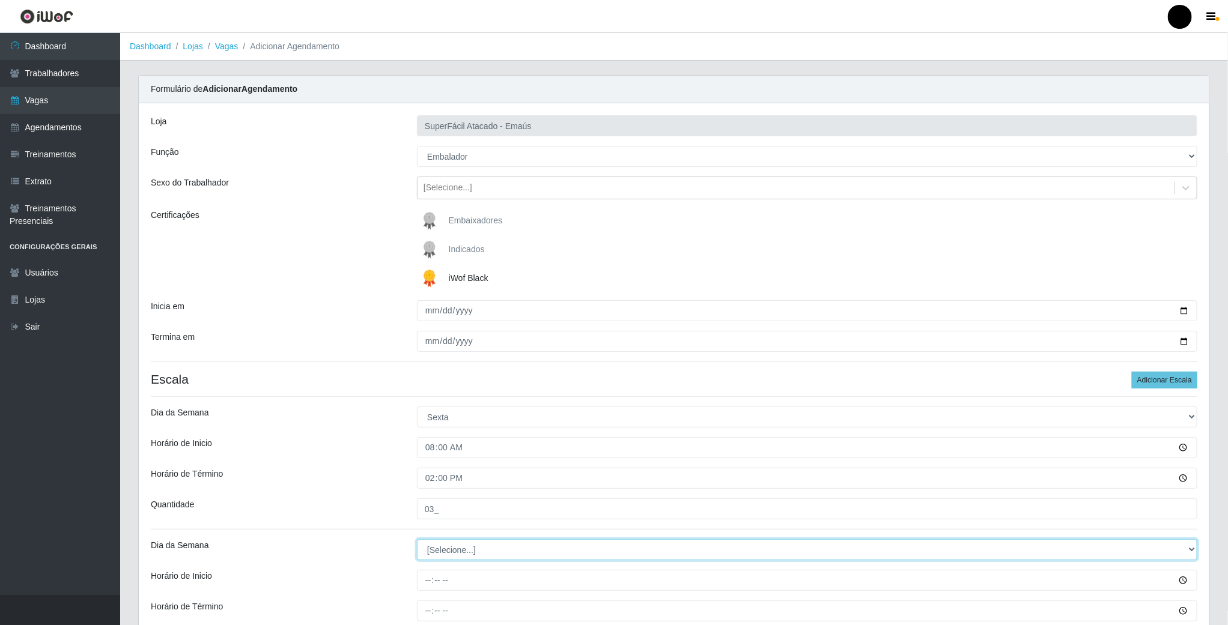
click at [446, 561] on select "[Selecione...] Segunda Terça Quarta Quinta Sexta Sábado Domingo" at bounding box center [807, 550] width 780 height 21
select select "5"
click at [417, 541] on select "[Selecione...] Segunda Terça Quarta Quinta Sexta Sábado Domingo" at bounding box center [807, 550] width 780 height 21
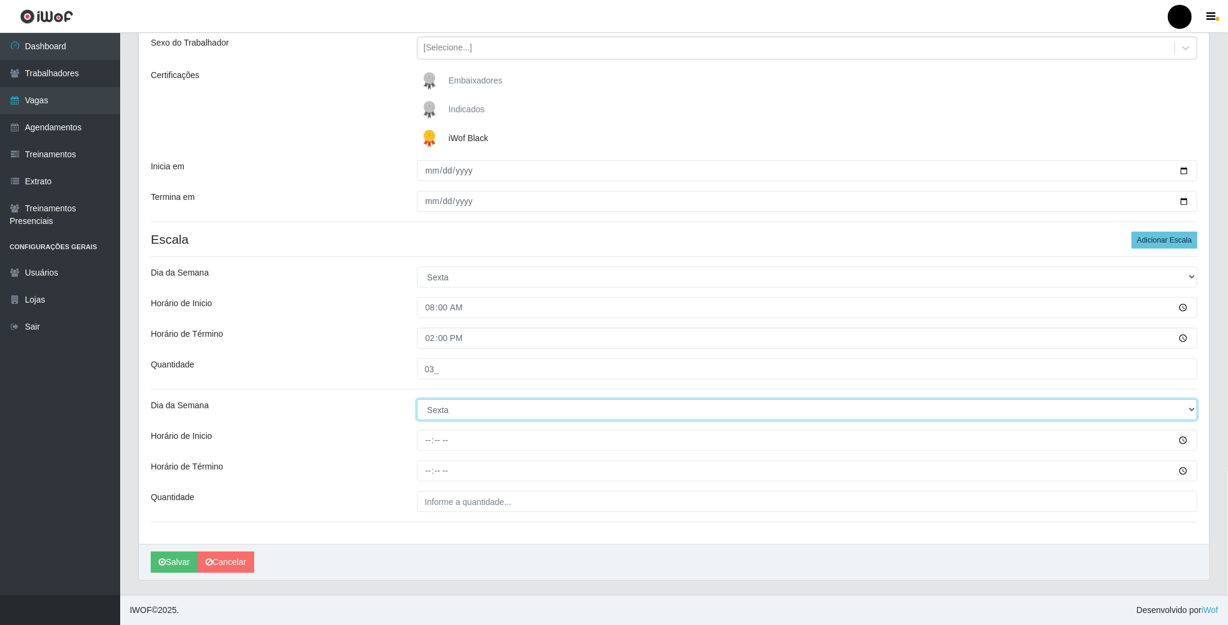
scroll to position [143, 0]
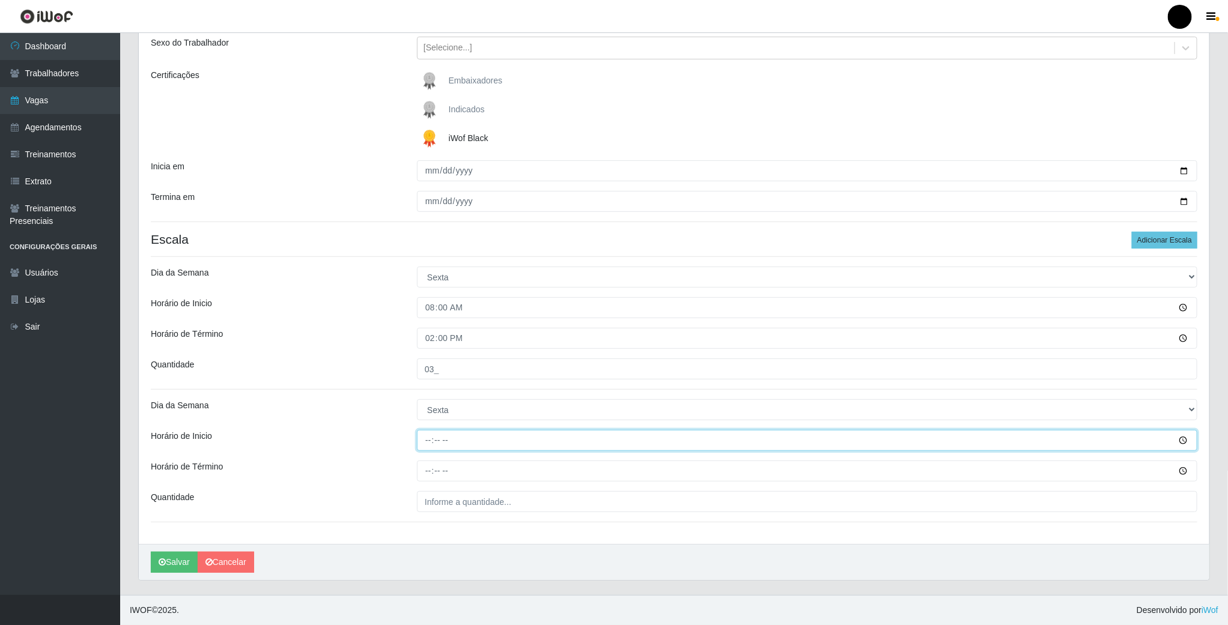
click at [428, 442] on input "Horário de Inicio" at bounding box center [807, 440] width 780 height 21
type input "16:00"
click at [422, 469] on input "Horário de Término" at bounding box center [807, 471] width 780 height 21
type input "20:00"
type input "22:00"
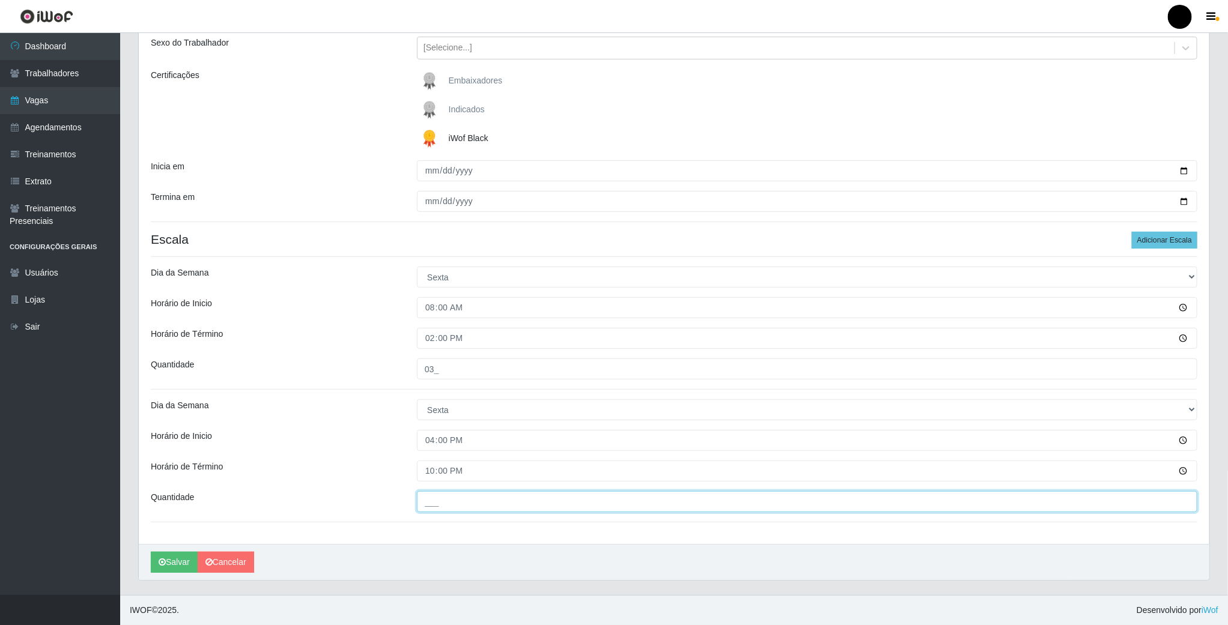
click at [434, 505] on input "___" at bounding box center [807, 501] width 780 height 21
type input "03_"
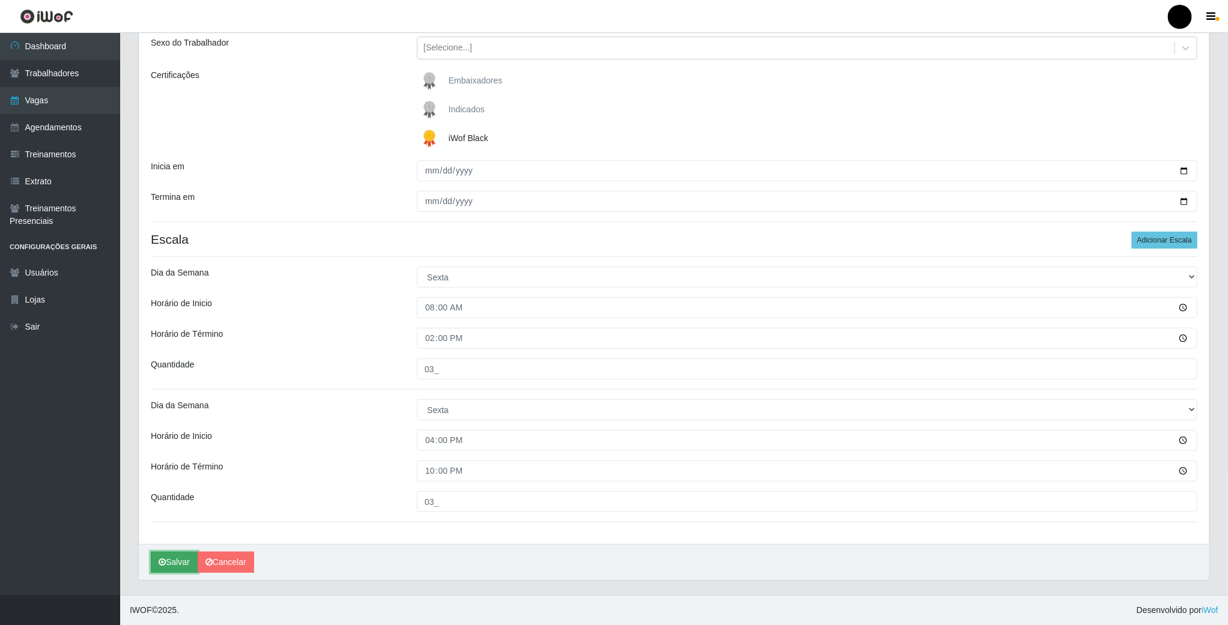
click at [181, 563] on button "Salvar" at bounding box center [174, 562] width 47 height 21
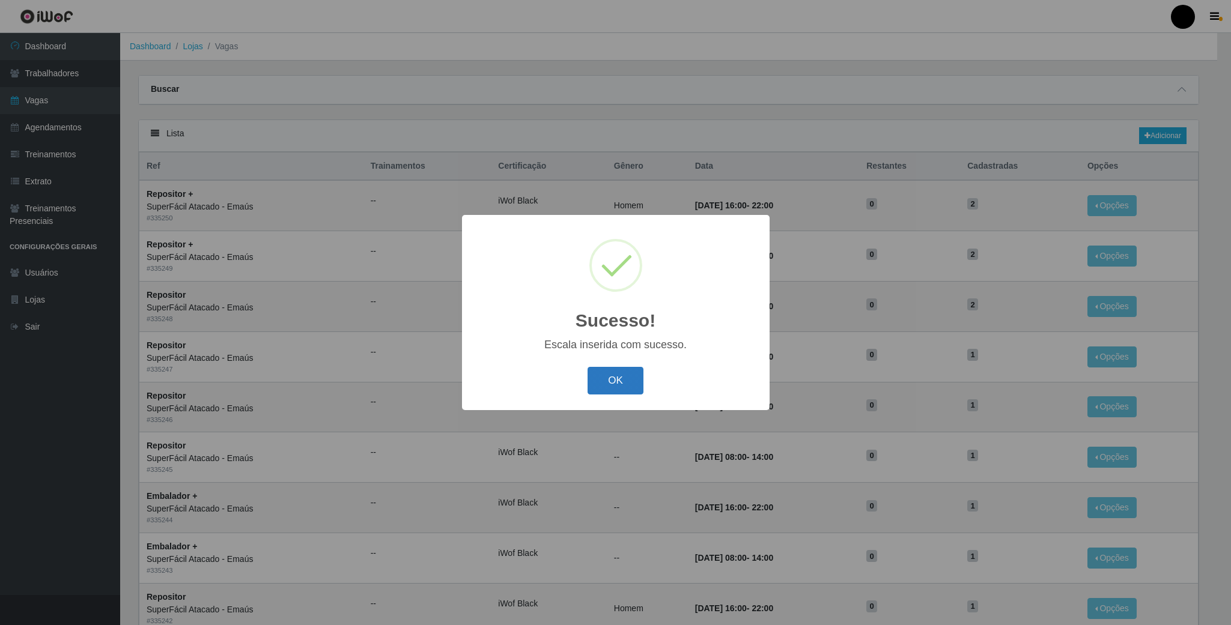
click at [621, 382] on button "OK" at bounding box center [616, 381] width 56 height 28
